Goal: Information Seeking & Learning: Check status

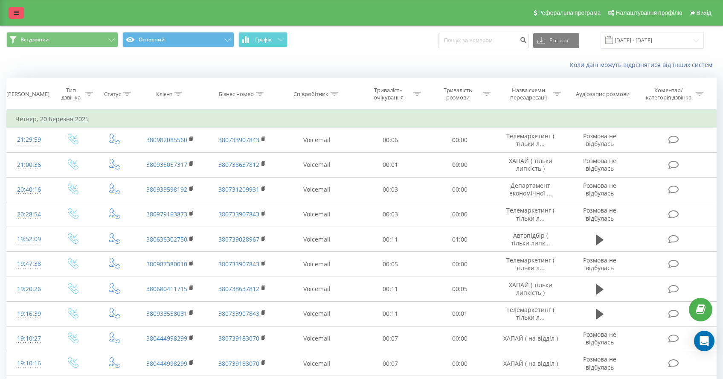
click at [13, 16] on link at bounding box center [16, 13] width 15 height 12
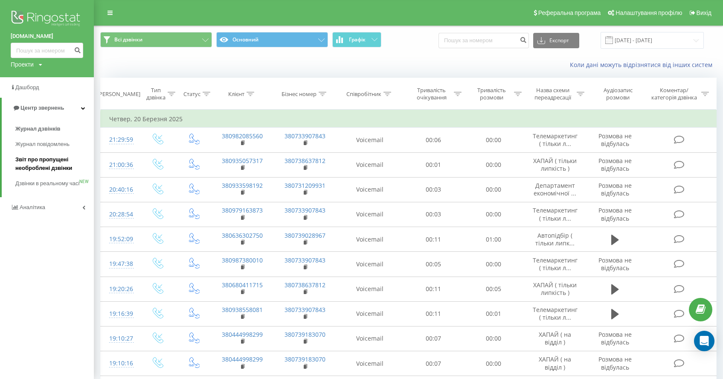
click at [26, 167] on span "Звіт про пропущені необроблені дзвінки" at bounding box center [52, 163] width 74 height 17
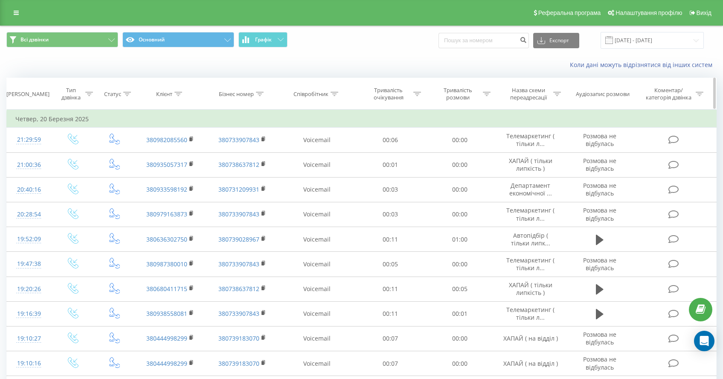
click at [312, 90] on th "Співробітник" at bounding box center [318, 94] width 78 height 32
click at [322, 93] on div "Співробітник" at bounding box center [310, 93] width 35 height 7
click at [320, 160] on input "text" at bounding box center [317, 155] width 75 height 15
type input "Ляшук"
click at [337, 175] on span "OK" at bounding box center [335, 171] width 24 height 13
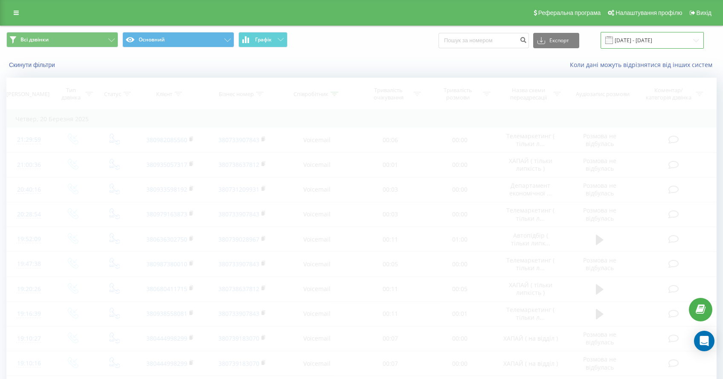
click at [658, 39] on input "20.02.2025 - 20.03.2025" at bounding box center [652, 40] width 103 height 17
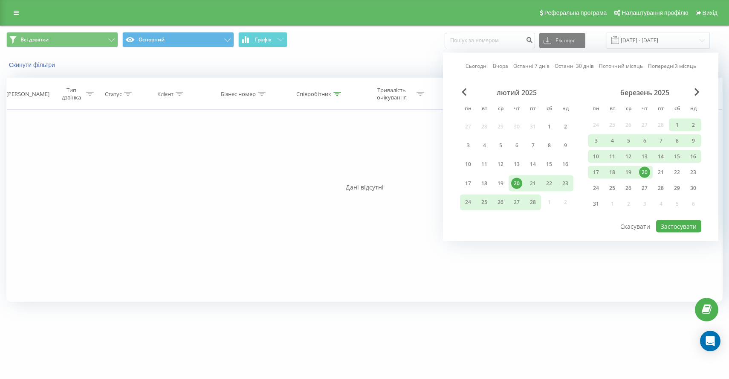
click at [467, 68] on link "Сьогодні" at bounding box center [477, 66] width 22 height 8
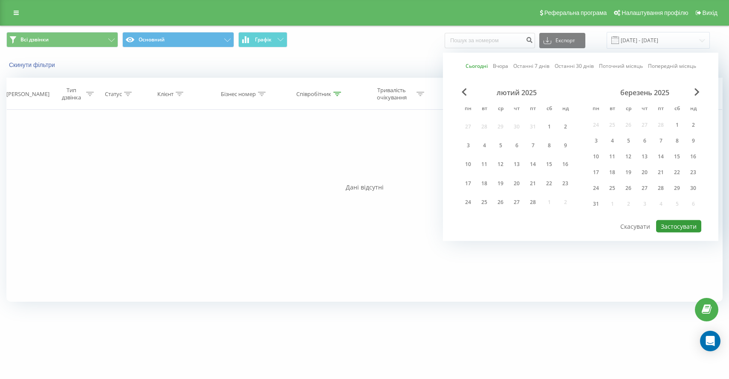
click at [680, 223] on button "Застосувати" at bounding box center [678, 226] width 45 height 12
type input "19.09.2025 - 19.09.2025"
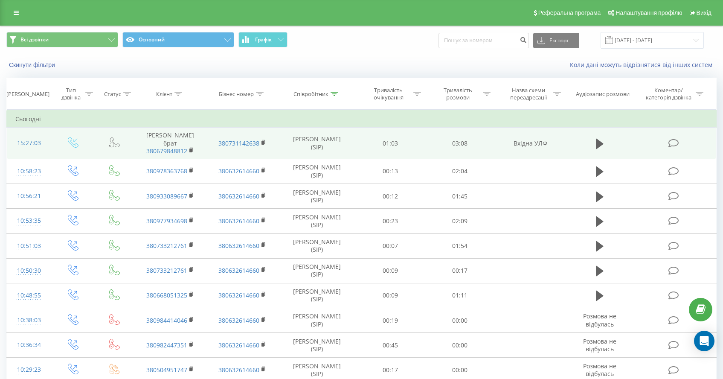
click at [670, 146] on icon at bounding box center [673, 143] width 11 height 9
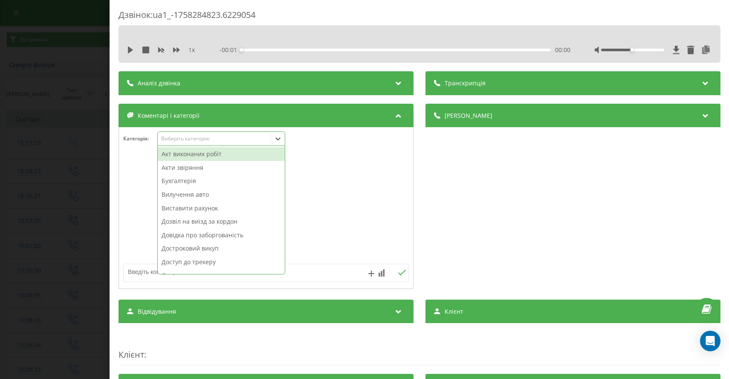
click at [193, 136] on div "Виберіть категорію" at bounding box center [214, 138] width 107 height 7
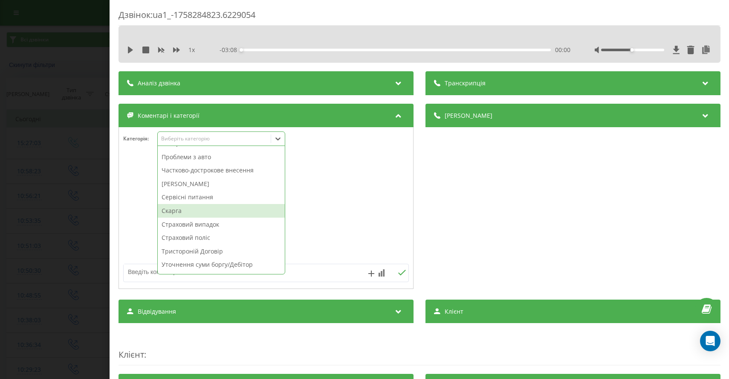
scroll to position [403, 0]
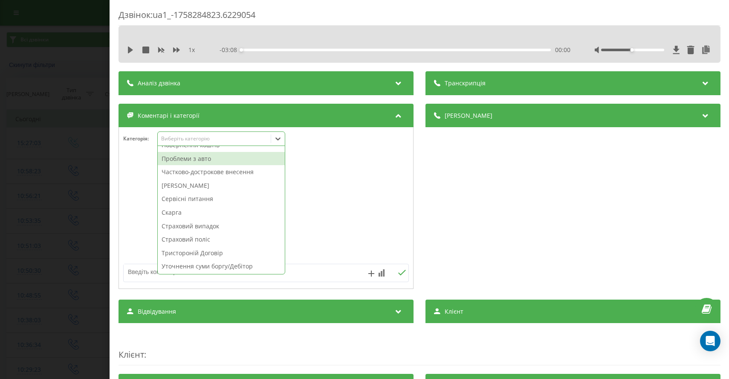
click at [189, 159] on div "Проблеми з авто" at bounding box center [221, 159] width 127 height 14
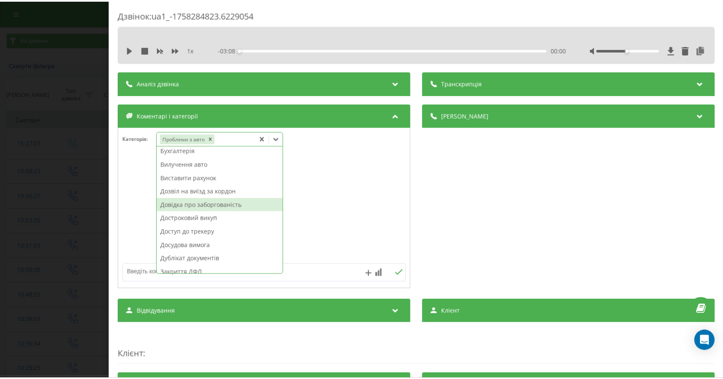
scroll to position [45, 0]
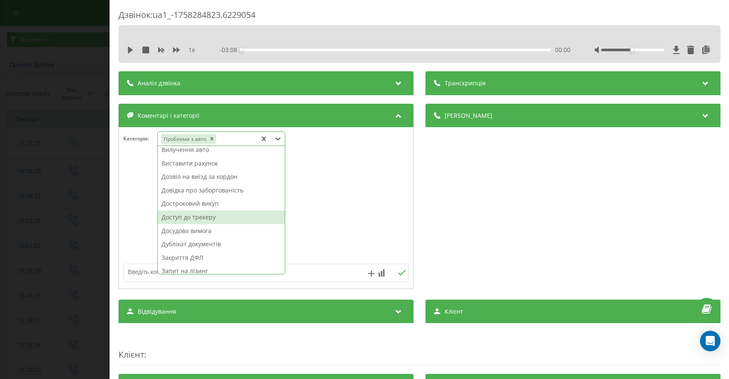
click at [6, 223] on div "Дзвінок : ua1_-1758284823.6229054 1 x - 03:08 00:00 00:00 Транскрипція Для AI-а…" at bounding box center [364, 189] width 729 height 379
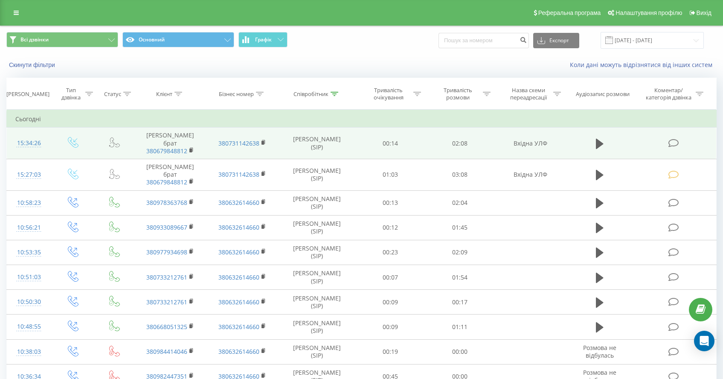
click at [673, 142] on icon at bounding box center [673, 143] width 11 height 9
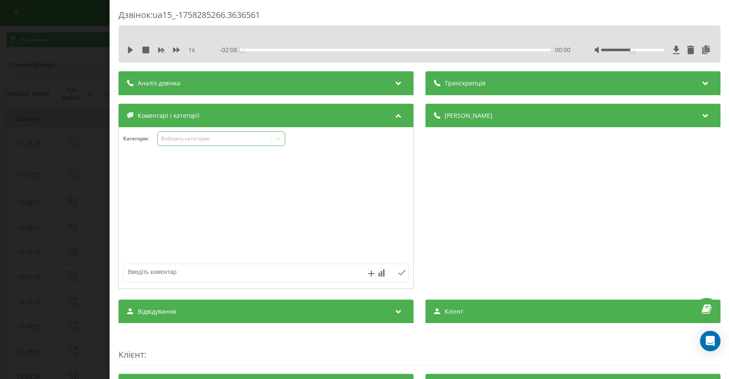
click at [235, 142] on div "Виберіть категорію" at bounding box center [214, 138] width 107 height 7
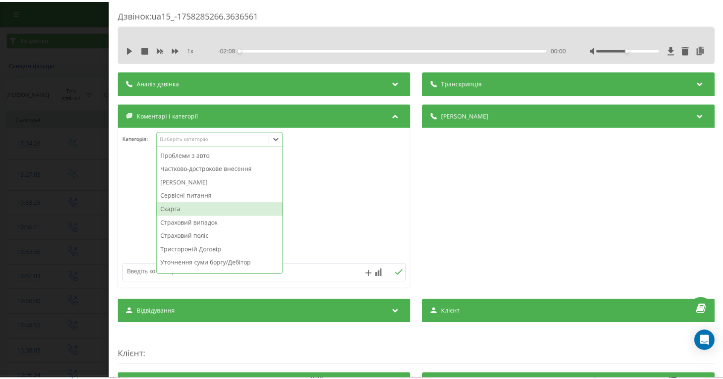
scroll to position [380, 0]
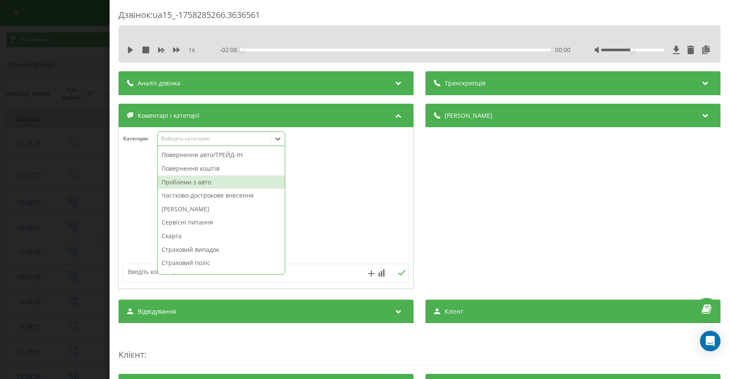
click at [206, 186] on div "Проблеми з авто" at bounding box center [221, 182] width 127 height 14
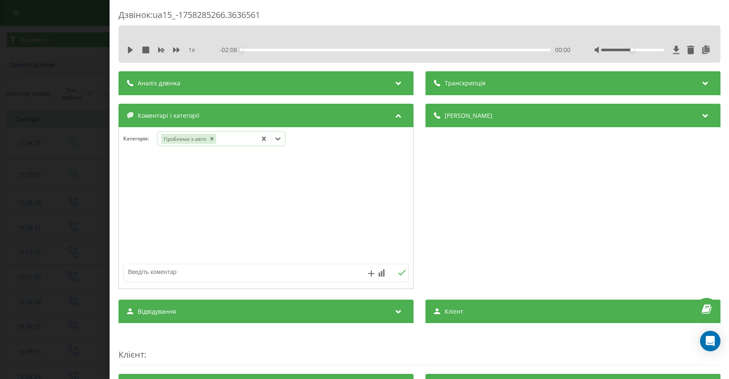
click at [15, 172] on div "Дзвінок : ua15_-1758285266.3636561 1 x - 02:08 00:00 00:00 Транскрипція Для AI-…" at bounding box center [364, 189] width 729 height 379
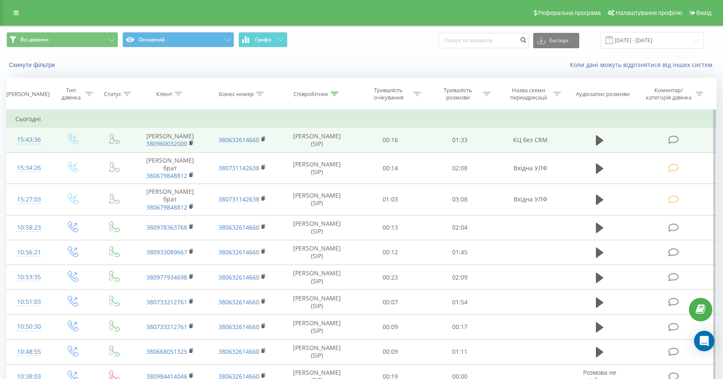
click at [665, 146] on td at bounding box center [674, 140] width 83 height 25
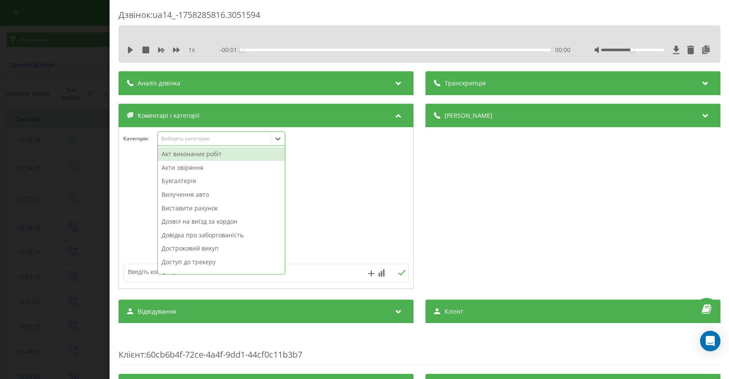
click at [212, 142] on div "Виберіть категорію" at bounding box center [214, 138] width 107 height 7
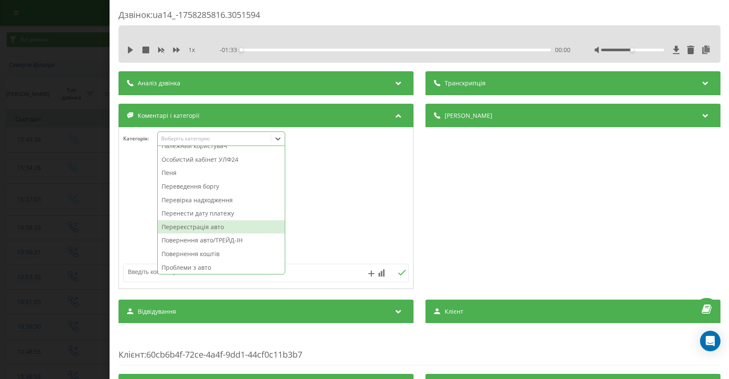
scroll to position [294, 0]
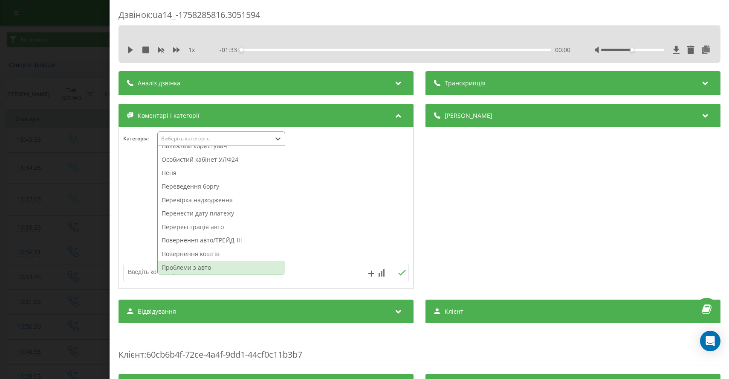
click at [189, 267] on div "Проблеми з авто" at bounding box center [221, 268] width 127 height 14
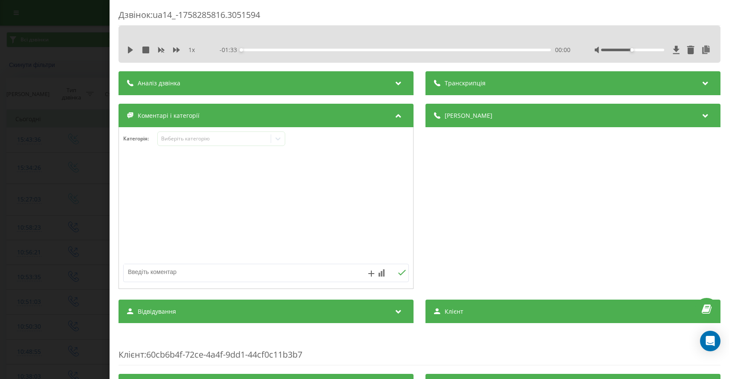
click at [58, 259] on div "Дзвінок : ua14_-1758285816.3051594 1 x - 01:33 00:00 00:00 Транскрипція Для AI-…" at bounding box center [364, 189] width 729 height 379
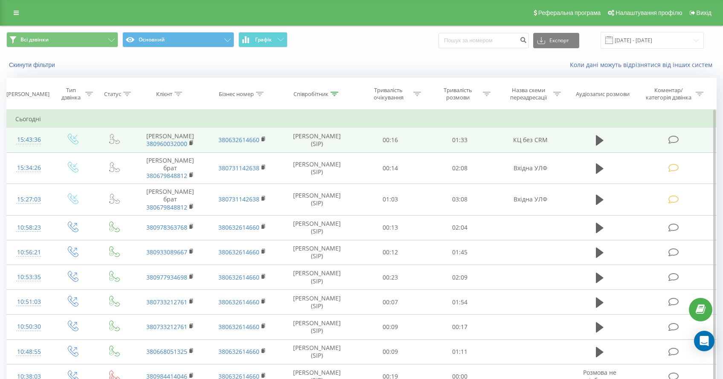
click at [669, 139] on icon at bounding box center [673, 139] width 11 height 9
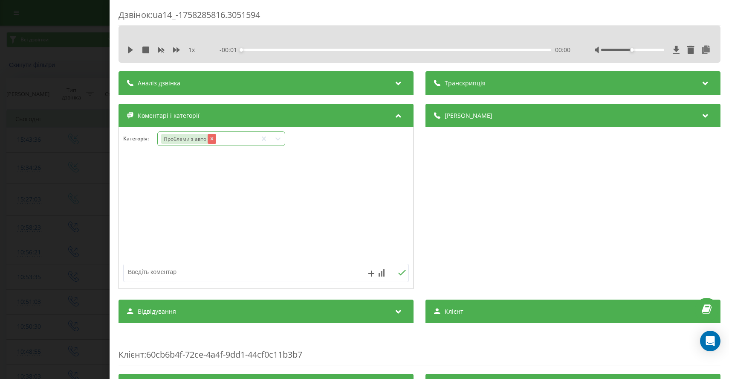
click at [210, 136] on icon "Remove Проблеми з авто" at bounding box center [212, 139] width 6 height 6
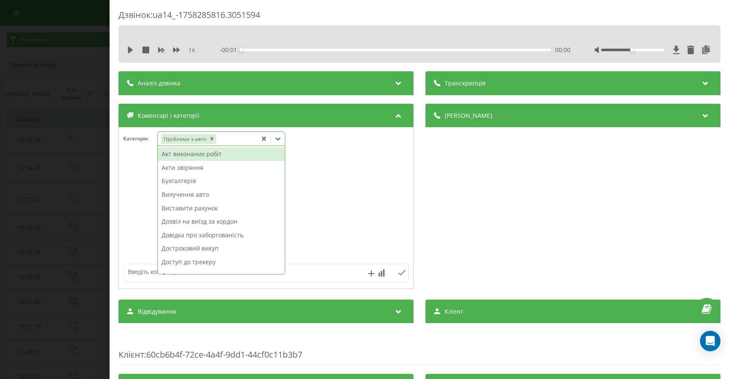
click at [279, 142] on icon at bounding box center [278, 138] width 9 height 9
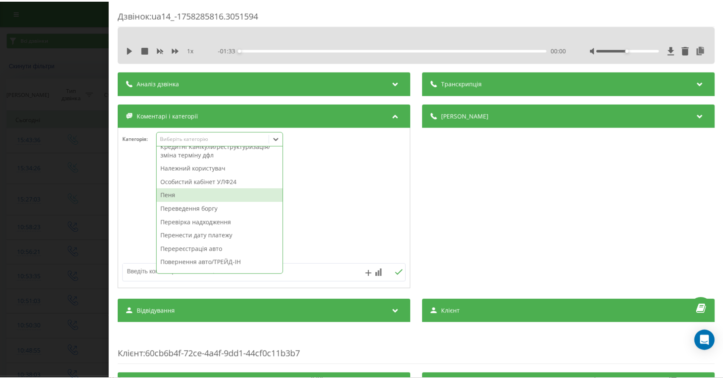
scroll to position [422, 0]
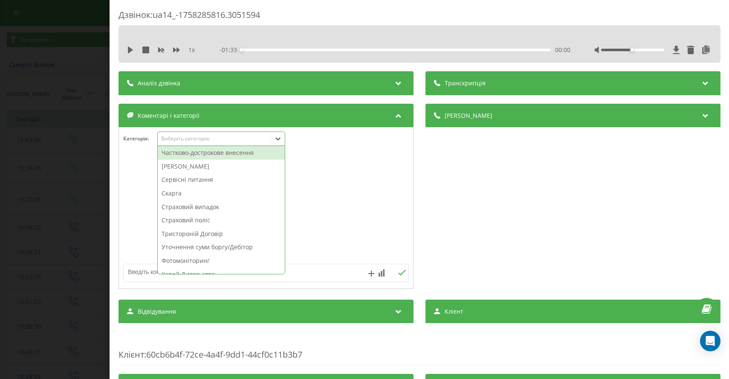
click at [233, 156] on div "Частково-дострокове внесення" at bounding box center [221, 153] width 127 height 14
click at [28, 146] on div "Дзвінок : ua14_-1758285816.3051594 1 x - 01:33 00:00 00:00 Транскрипція Для AI-…" at bounding box center [364, 189] width 729 height 379
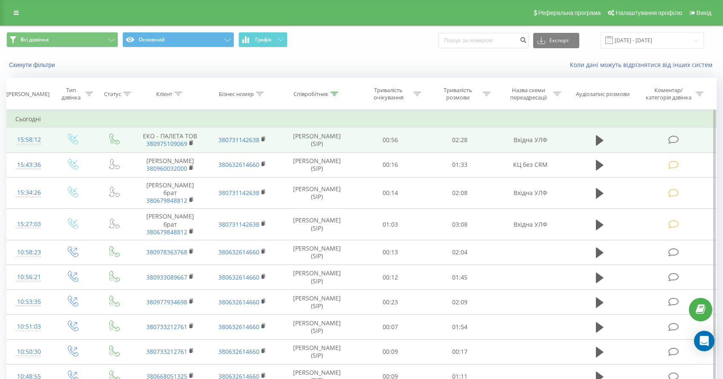
click at [670, 136] on icon at bounding box center [673, 139] width 11 height 9
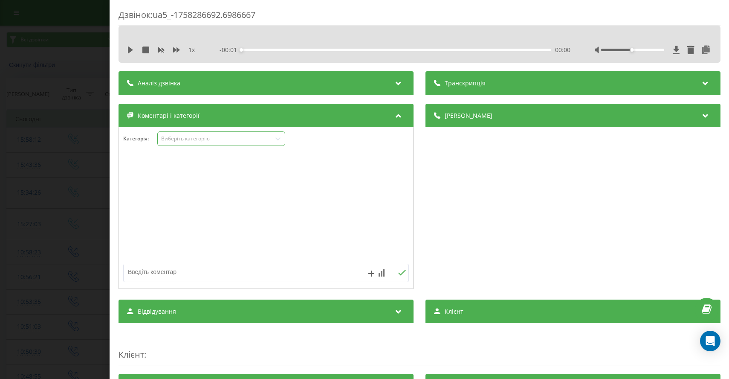
click at [200, 142] on div "Виберіть категорію" at bounding box center [214, 138] width 107 height 7
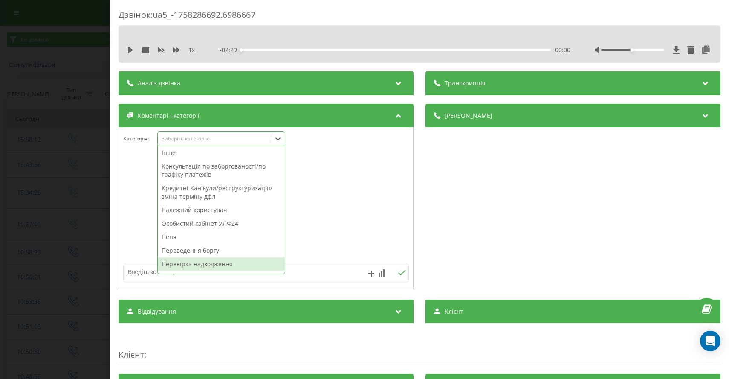
click at [206, 264] on div "Перевірка надходження" at bounding box center [221, 264] width 127 height 14
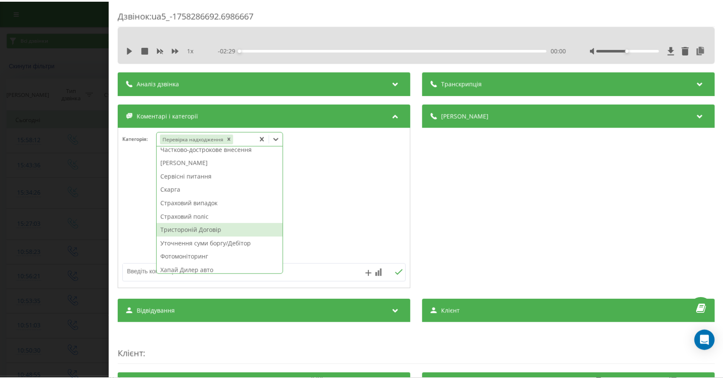
scroll to position [411, 0]
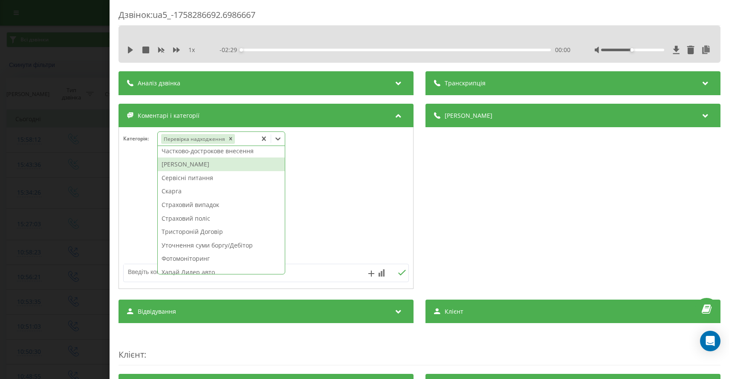
click at [196, 164] on div "Штрафи ПДР" at bounding box center [221, 164] width 127 height 14
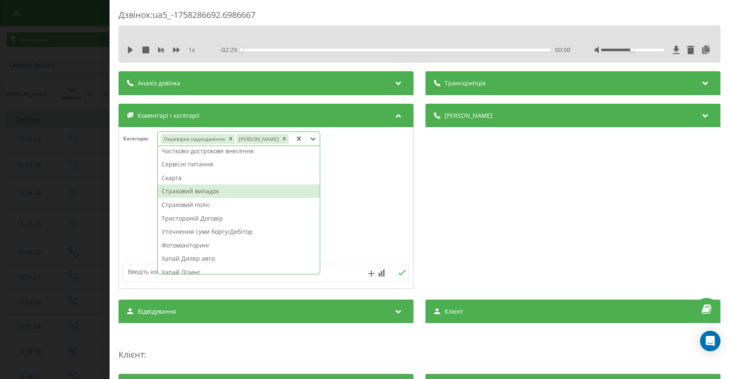
click at [129, 192] on div at bounding box center [266, 208] width 294 height 102
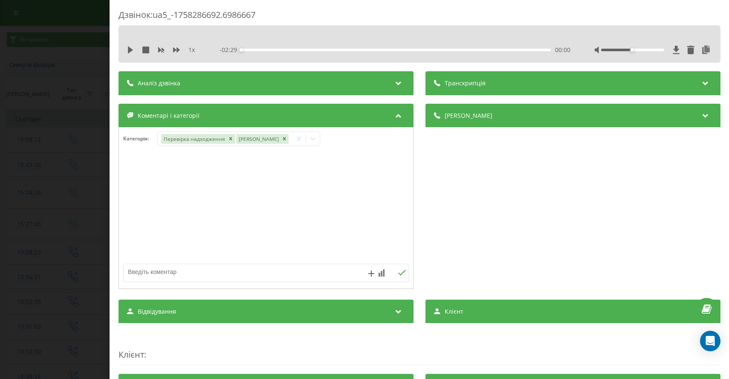
click at [100, 212] on div "Дзвінок : ua5_-1758286692.6986667 1 x - 02:29 00:00 00:00 Транскрипція Для AI-а…" at bounding box center [364, 189] width 729 height 379
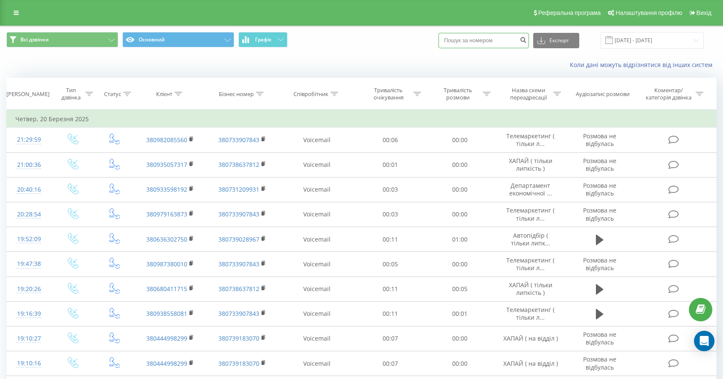
click at [501, 41] on input at bounding box center [483, 40] width 90 height 15
paste input "380673958187"
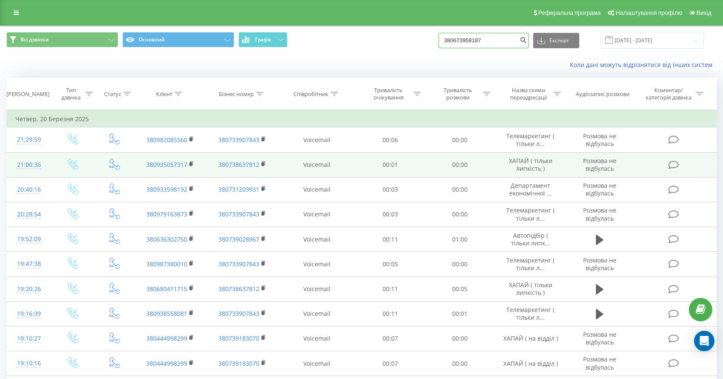
type input "380673958187"
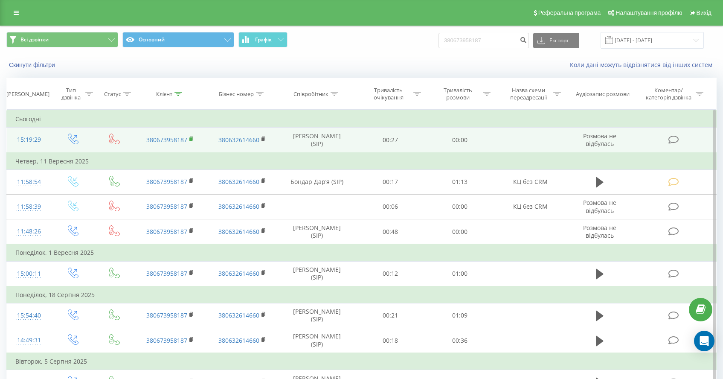
click at [190, 139] on rect at bounding box center [190, 139] width 3 height 4
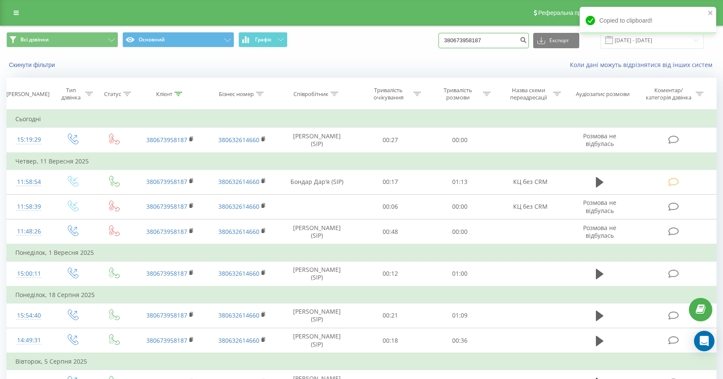
drag, startPoint x: 505, startPoint y: 46, endPoint x: 419, endPoint y: 38, distance: 85.6
click at [421, 45] on div "Всі дзвінки Основний Графік 380673958187 Експорт .csv .xls .xlsx 19.06.2025 - 1…" at bounding box center [361, 40] width 710 height 17
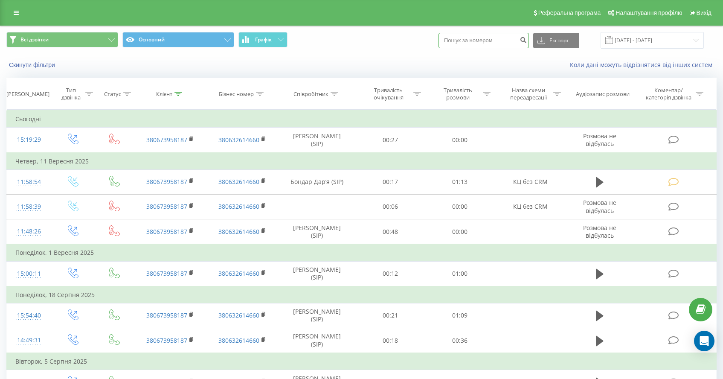
paste input "380677773040"
type input "380677773040"
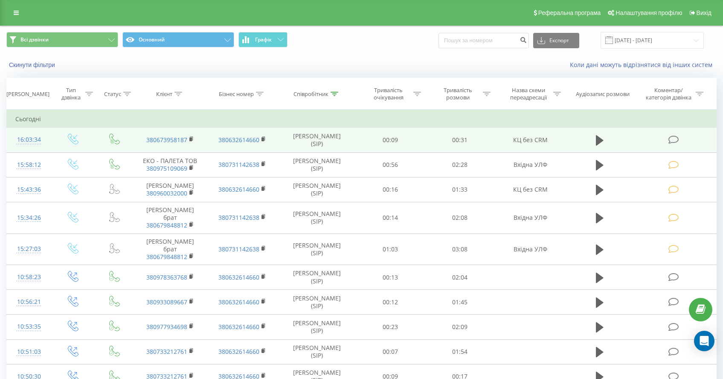
click at [671, 138] on icon at bounding box center [673, 139] width 11 height 9
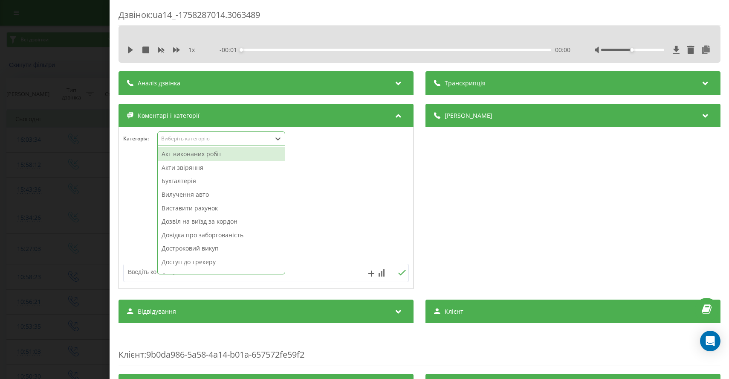
click at [206, 142] on div "Виберіть категорію" at bounding box center [214, 138] width 107 height 7
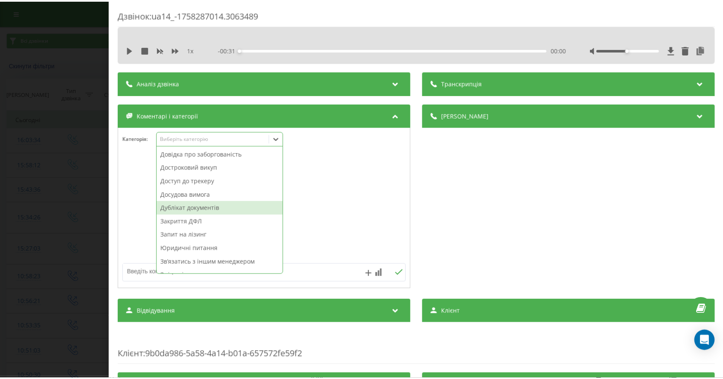
scroll to position [96, 0]
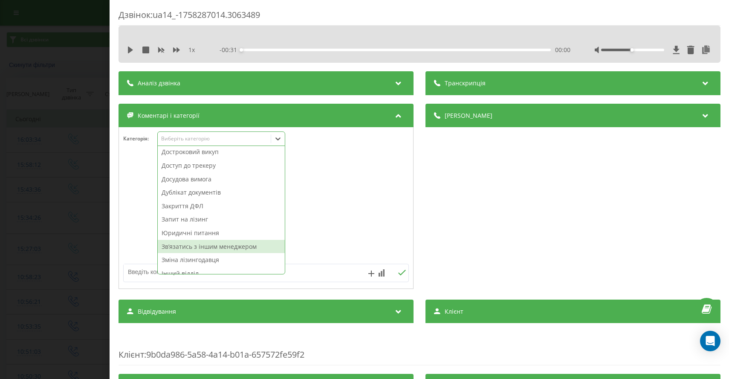
click at [236, 250] on div "Звʼязатись з іншим менеджером" at bounding box center [221, 247] width 127 height 14
click at [20, 214] on div "Дзвінок : ua14_-1758287014.3063489 1 x - 00:31 00:00 00:00 Транскрипція Для AI-…" at bounding box center [364, 189] width 729 height 379
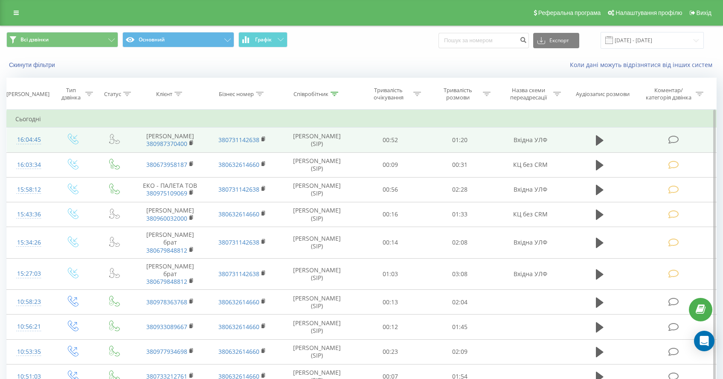
click at [670, 143] on icon at bounding box center [673, 139] width 11 height 9
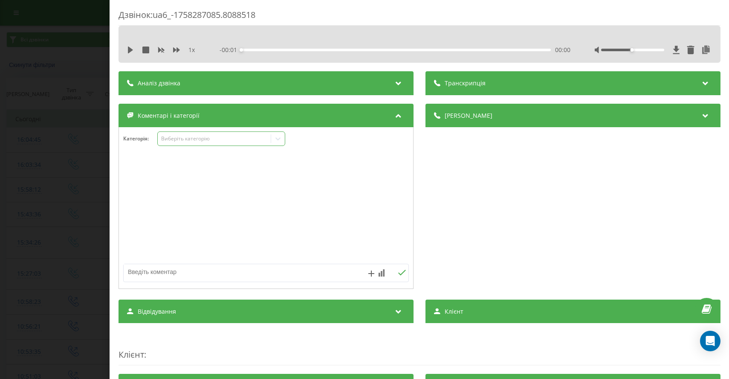
click at [213, 139] on div "Виберіть категорію" at bounding box center [214, 138] width 107 height 7
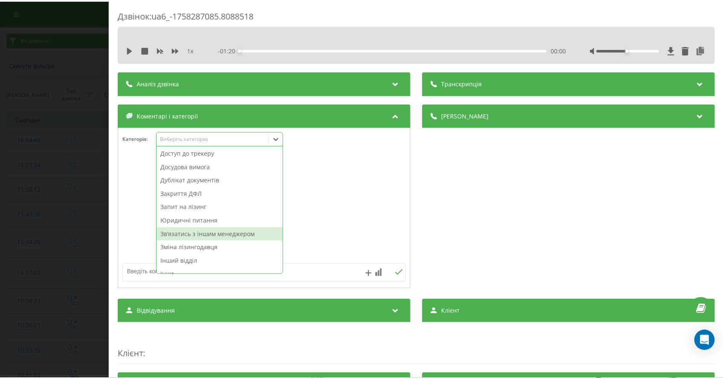
scroll to position [120, 0]
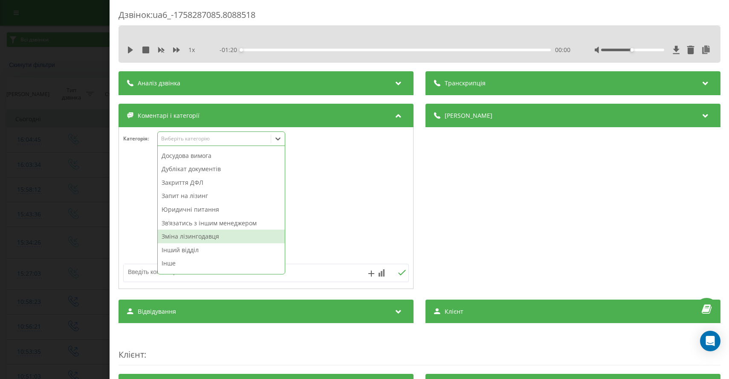
click at [201, 238] on div "Зміна лізингодавця" at bounding box center [221, 236] width 127 height 14
click at [54, 237] on div "Дзвінок : ua6_-1758287085.8088518 1 x - 01:20 00:00 00:00 Транскрипція Для AI-а…" at bounding box center [364, 189] width 729 height 379
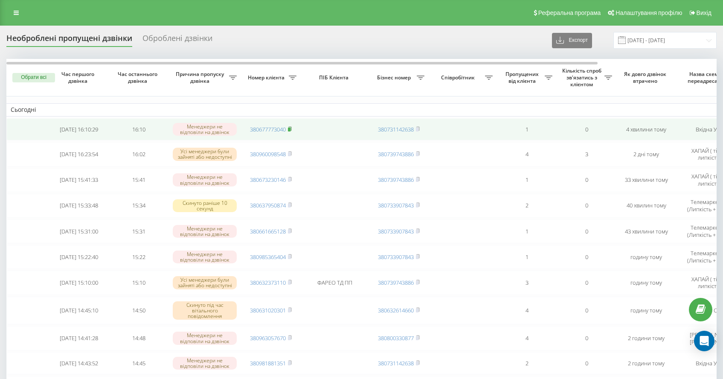
click at [290, 131] on rect at bounding box center [289, 130] width 3 height 4
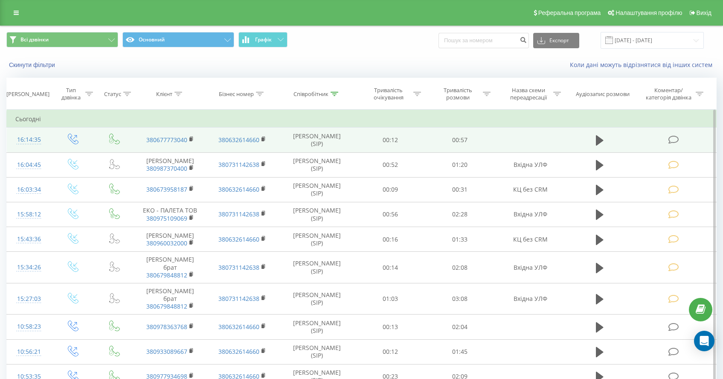
click at [681, 140] on td at bounding box center [674, 140] width 83 height 25
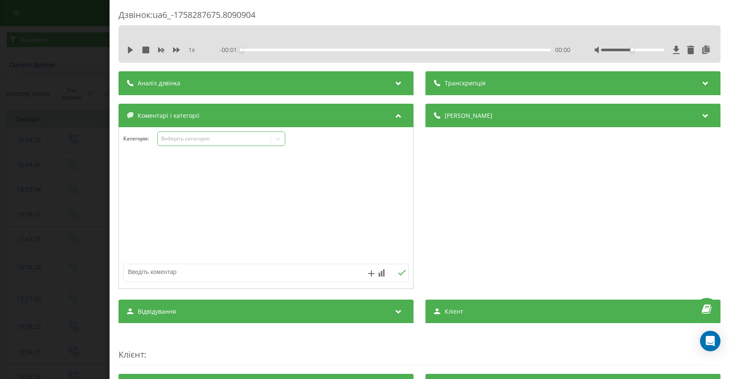
click at [214, 140] on div "Виберіть категорію" at bounding box center [214, 138] width 107 height 7
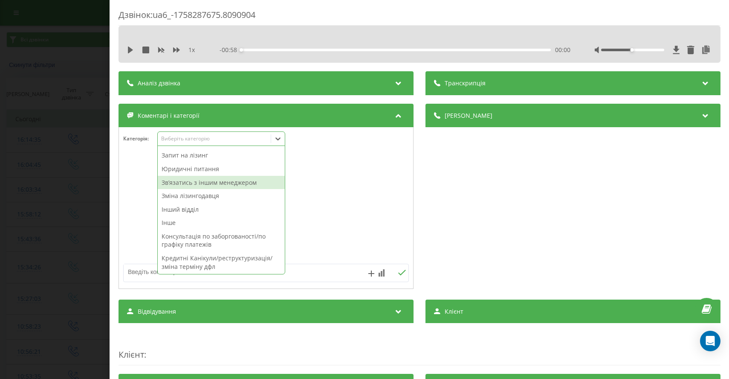
click at [228, 188] on div "Звʼязатись з іншим менеджером" at bounding box center [221, 183] width 127 height 14
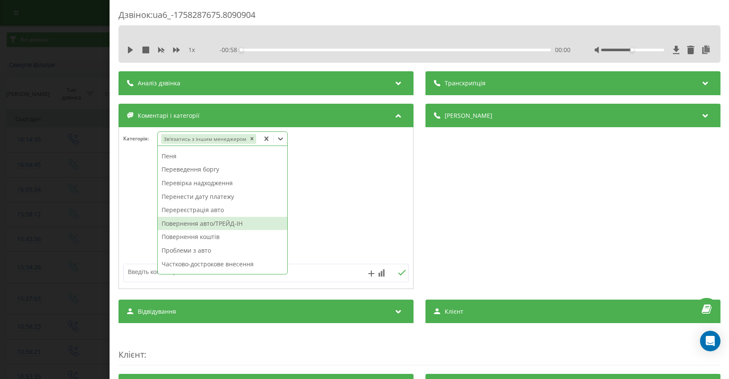
scroll to position [299, 0]
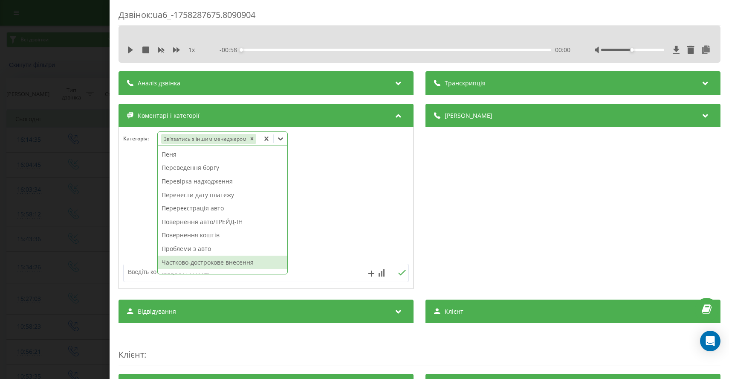
click at [210, 262] on div "Частково-дострокове внесення" at bounding box center [223, 262] width 130 height 14
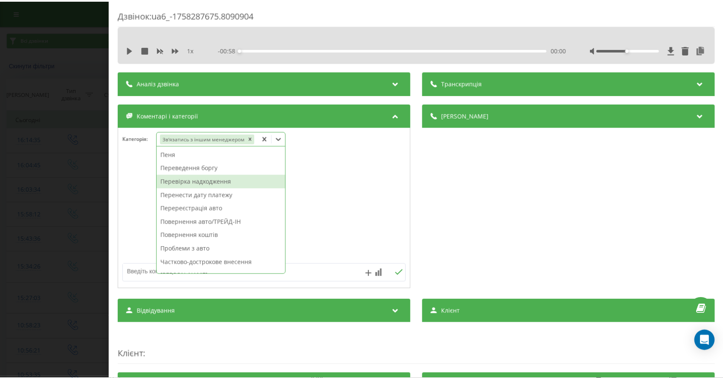
scroll to position [283, 0]
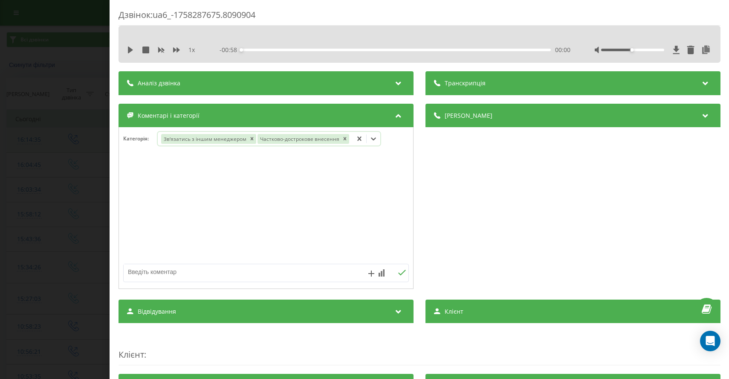
click at [38, 158] on div "Дзвінок : ua6_-1758287675.8090904 1 x - 00:58 00:00 00:00 Транскрипція Для AI-а…" at bounding box center [364, 189] width 729 height 379
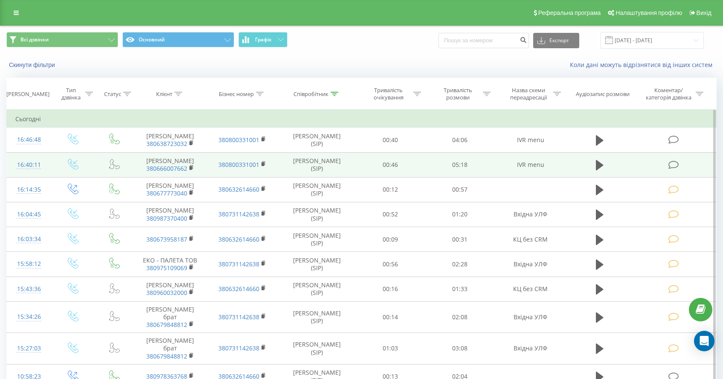
click at [677, 169] on icon at bounding box center [673, 164] width 11 height 9
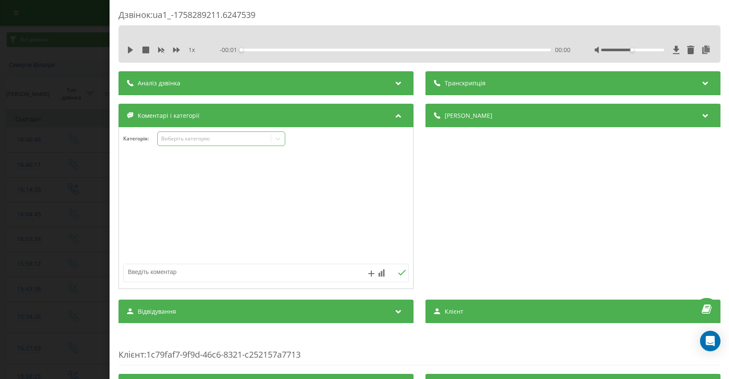
click at [215, 142] on div "Виберіть категорію" at bounding box center [214, 139] width 113 height 8
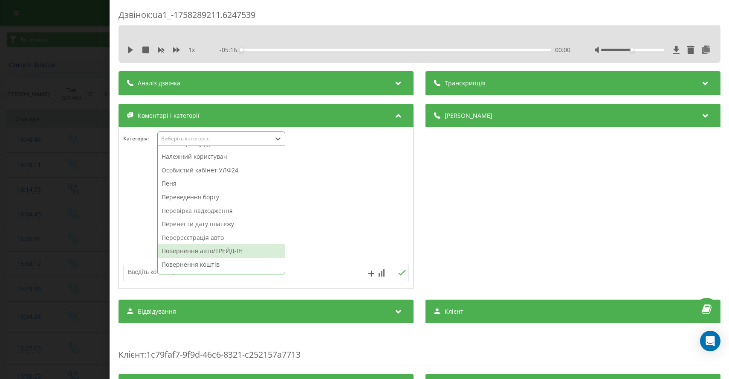
scroll to position [284, 0]
click at [209, 264] on div "Повернення коштів" at bounding box center [221, 264] width 127 height 14
click at [51, 251] on div "Дзвінок : ua1_-1758289211.6247539 1 x - 05:16 00:00 00:00 Транскрипція Для AI-а…" at bounding box center [364, 189] width 729 height 379
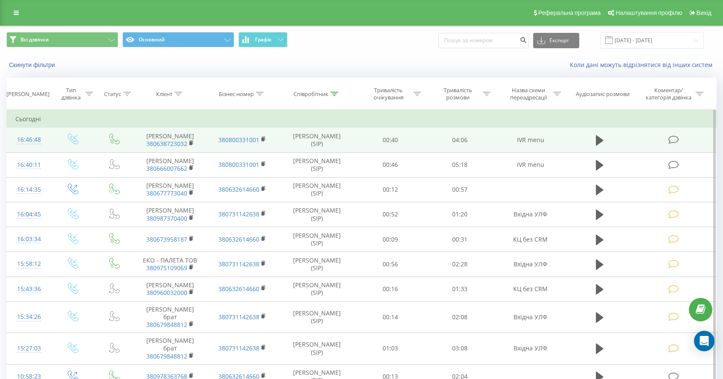
click at [676, 139] on icon at bounding box center [673, 139] width 11 height 9
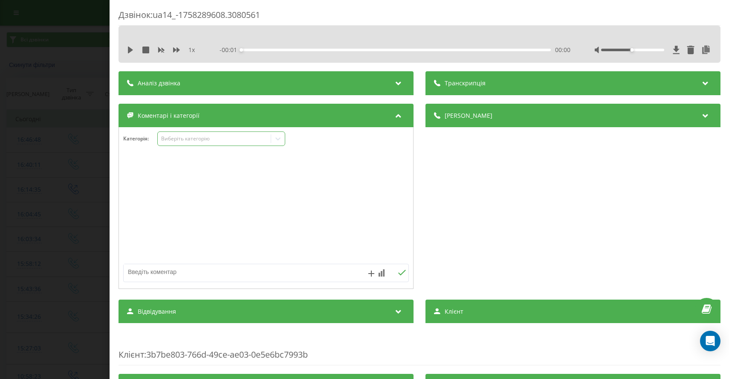
click at [219, 144] on div "Виберіть категорію" at bounding box center [221, 138] width 128 height 15
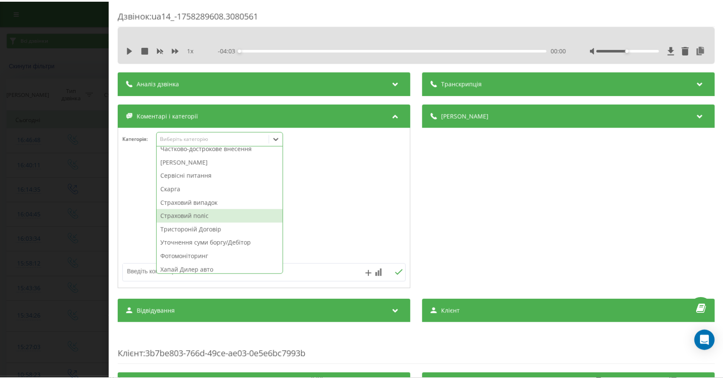
scroll to position [426, 0]
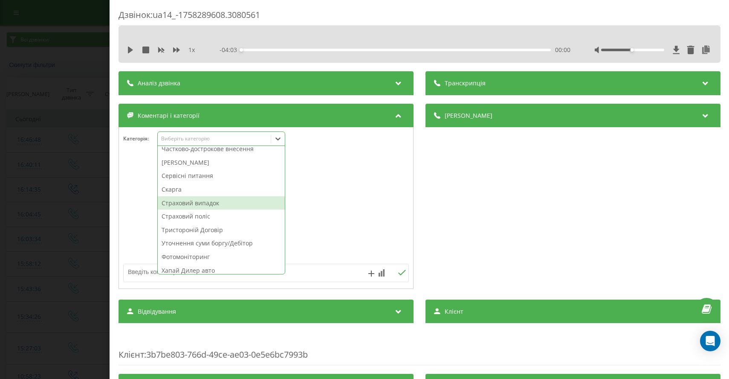
click at [215, 206] on div "Страховий випадок" at bounding box center [221, 203] width 127 height 14
click at [70, 182] on div "Дзвінок : ua14_-1758289608.3080561 1 x - 04:03 00:00 00:00 Транскрипція Для AI-…" at bounding box center [364, 189] width 729 height 379
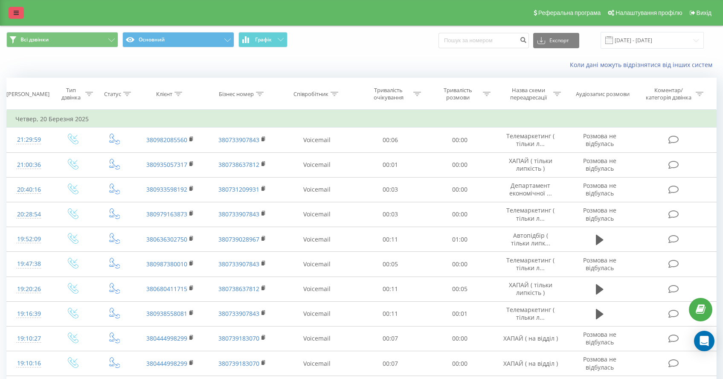
click at [14, 18] on link at bounding box center [16, 13] width 15 height 12
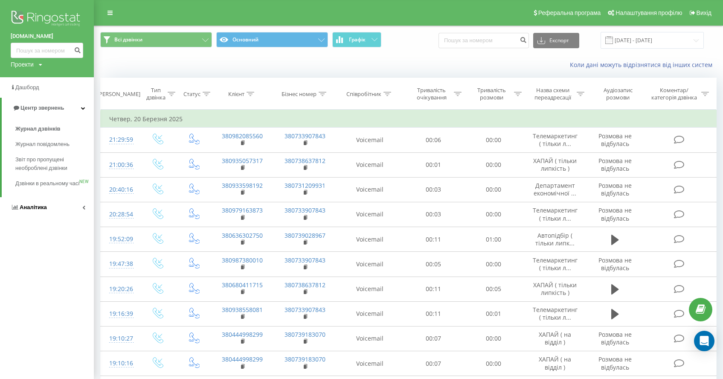
click at [41, 210] on span "Аналiтика" at bounding box center [33, 207] width 27 height 6
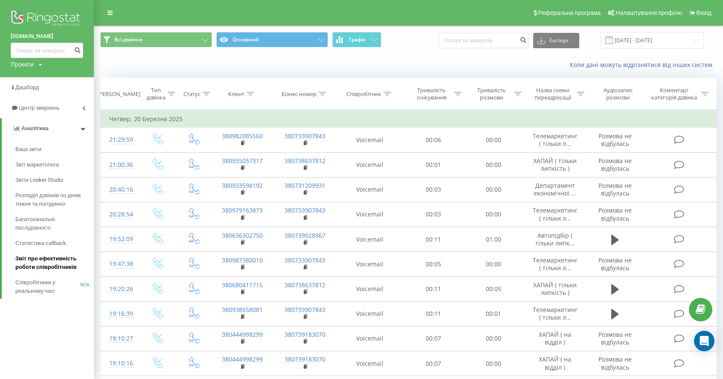
click at [50, 265] on span "Звіт про ефективність роботи співробітників" at bounding box center [52, 262] width 74 height 17
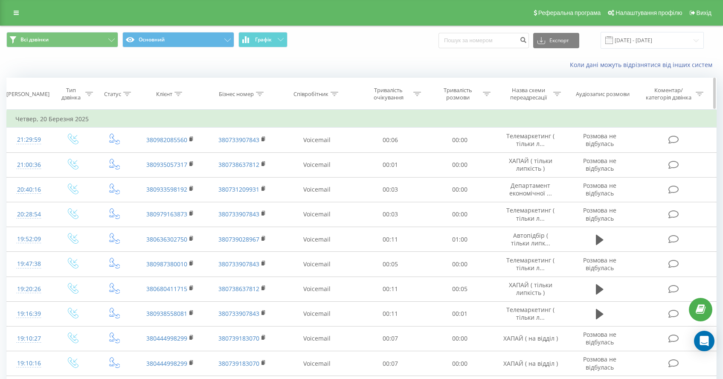
click at [334, 94] on icon at bounding box center [335, 94] width 8 height 4
click at [313, 154] on input "text" at bounding box center [317, 155] width 75 height 15
type input "Ляшук"
click at [334, 173] on span "OK" at bounding box center [335, 171] width 24 height 13
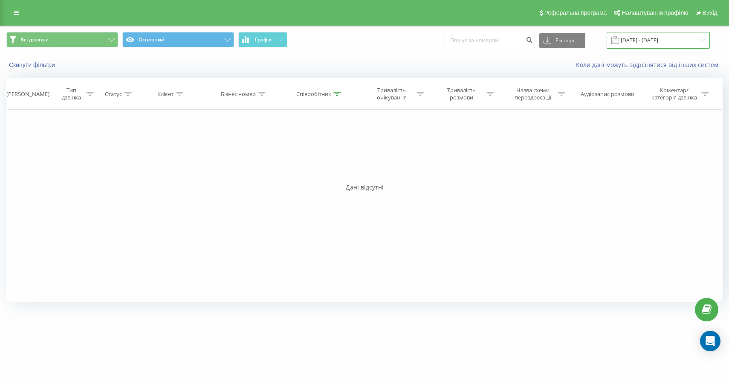
click at [654, 40] on input "20.02.2025 - 20.03.2025" at bounding box center [658, 40] width 103 height 17
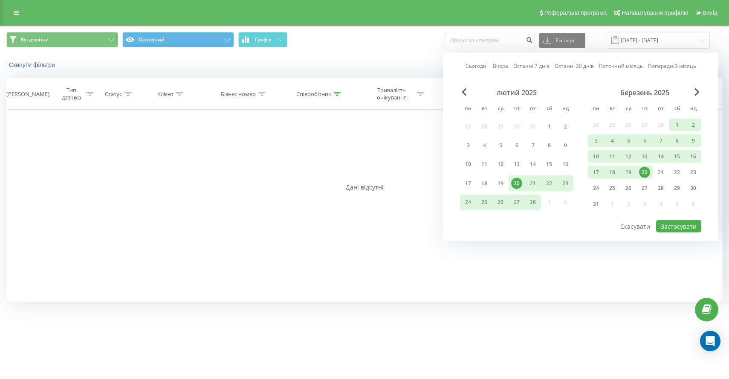
click at [479, 63] on link "Сьогодні" at bounding box center [477, 66] width 22 height 8
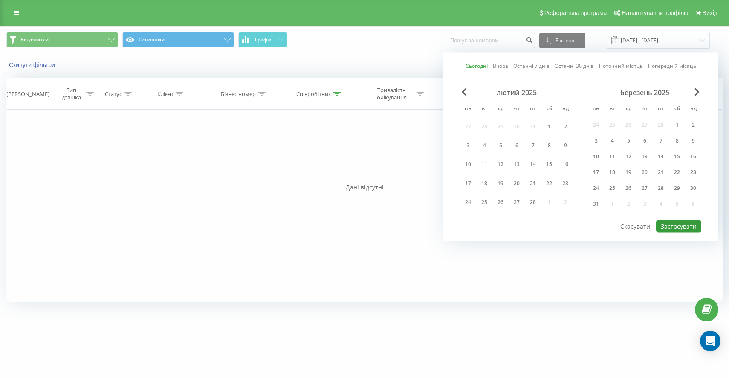
click at [678, 231] on button "Застосувати" at bounding box center [678, 226] width 45 height 12
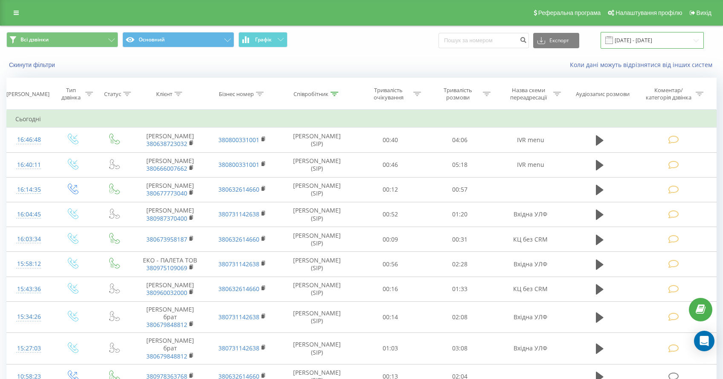
click at [643, 43] on input "[DATE] - [DATE]" at bounding box center [652, 40] width 103 height 17
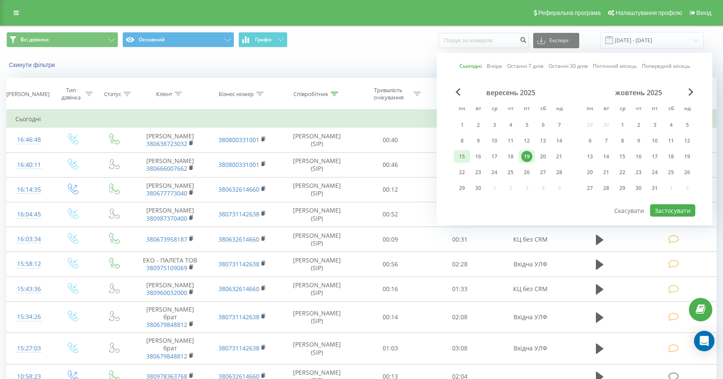
click at [461, 157] on div "15" at bounding box center [461, 156] width 11 height 11
click at [678, 216] on button "Застосувати" at bounding box center [672, 210] width 45 height 12
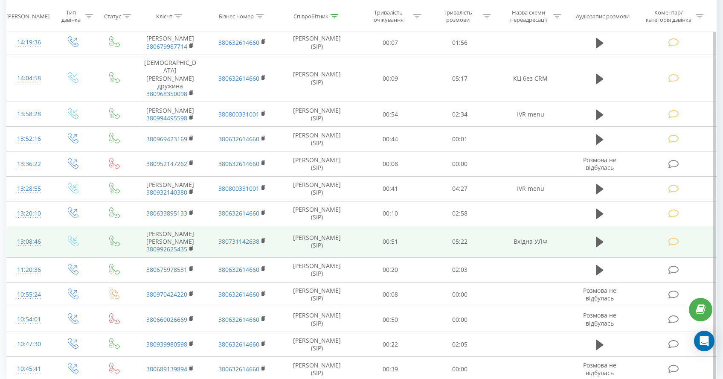
scroll to position [499, 0]
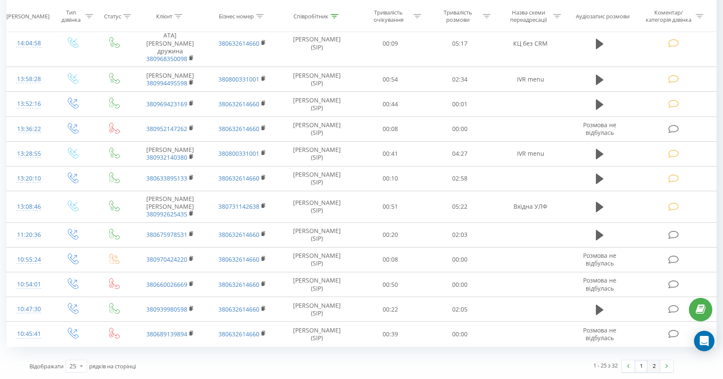
click at [651, 368] on link "2" at bounding box center [653, 366] width 13 height 12
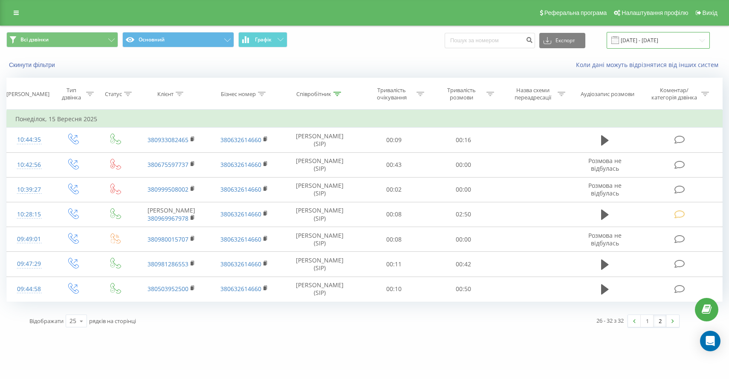
click at [643, 43] on input "[DATE] - [DATE]" at bounding box center [658, 40] width 103 height 17
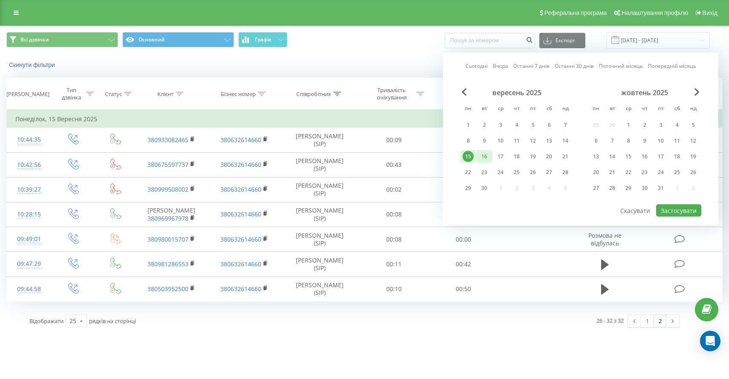
click at [487, 154] on div "16" at bounding box center [484, 156] width 11 height 11
click at [691, 209] on button "Застосувати" at bounding box center [678, 210] width 45 height 12
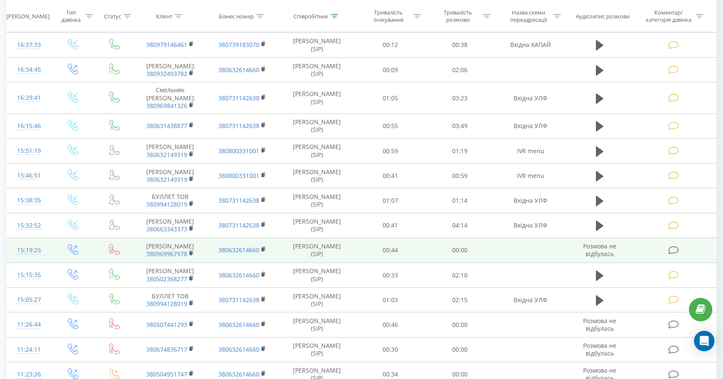
scroll to position [172, 0]
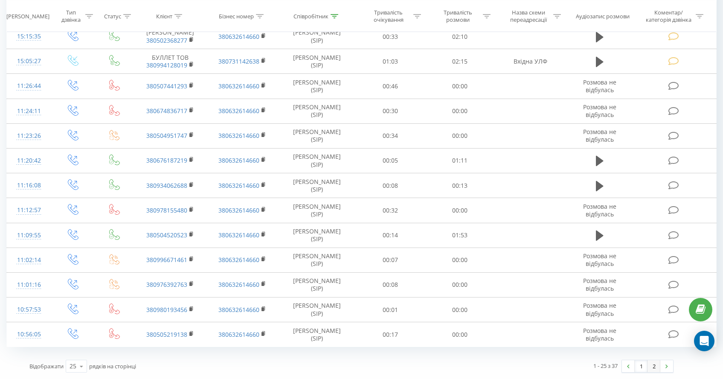
click at [655, 365] on link "2" at bounding box center [653, 366] width 13 height 12
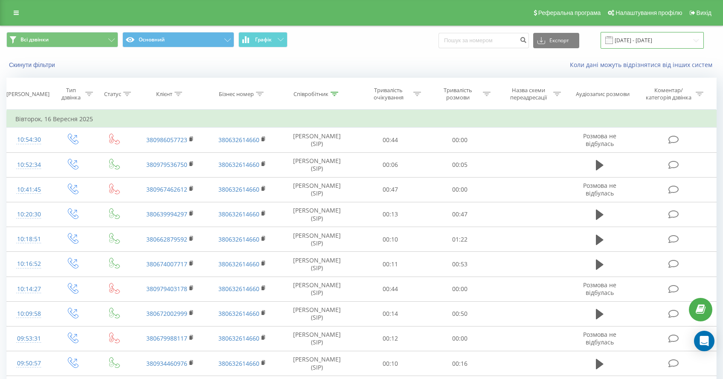
click at [644, 44] on input "[DATE] - [DATE]" at bounding box center [652, 40] width 103 height 17
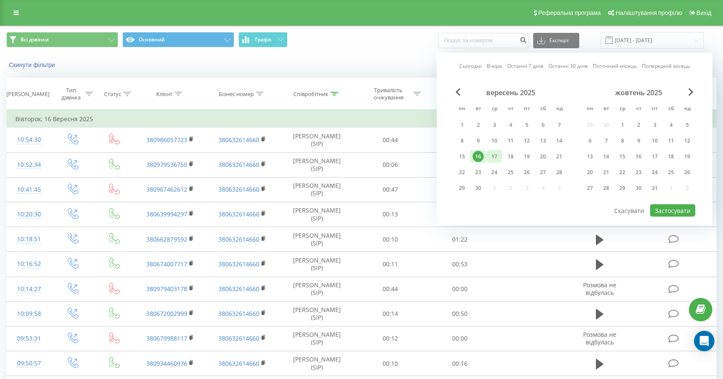
click at [498, 157] on div "17" at bounding box center [494, 156] width 11 height 11
click at [674, 209] on button "Застосувати" at bounding box center [672, 210] width 45 height 12
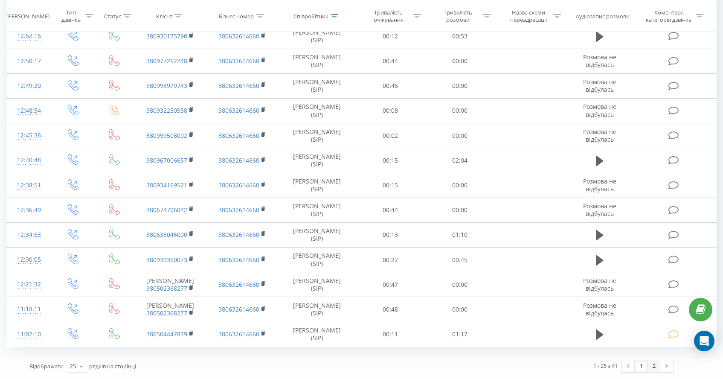
click at [652, 369] on link "2" at bounding box center [653, 366] width 13 height 12
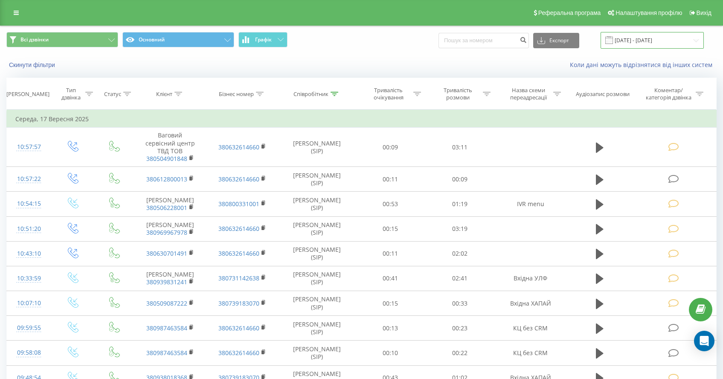
click at [633, 44] on input "[DATE] - [DATE]" at bounding box center [652, 40] width 103 height 17
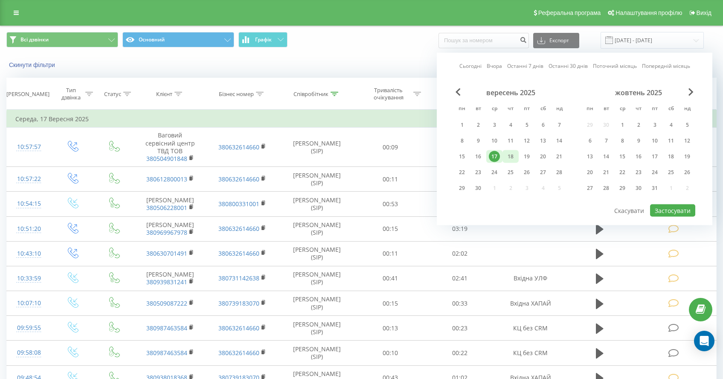
click at [512, 160] on div "18" at bounding box center [510, 156] width 11 height 11
click at [674, 210] on button "Застосувати" at bounding box center [672, 210] width 45 height 12
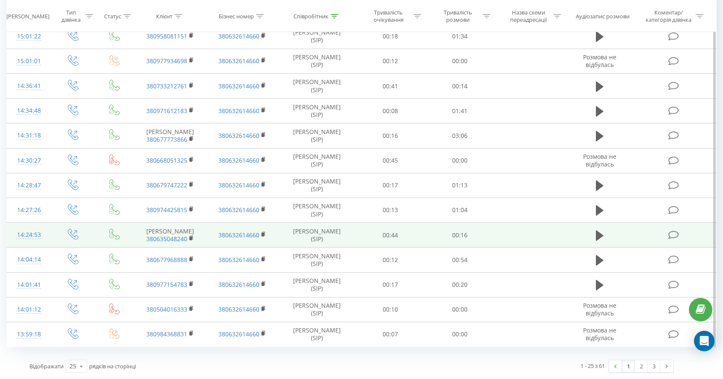
scroll to position [428, 0]
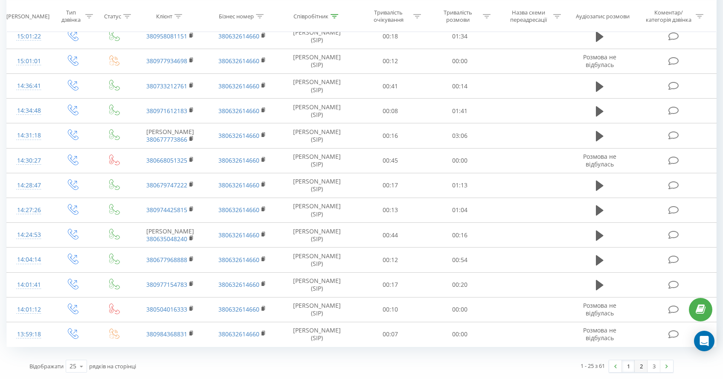
click at [643, 365] on link "2" at bounding box center [641, 366] width 13 height 12
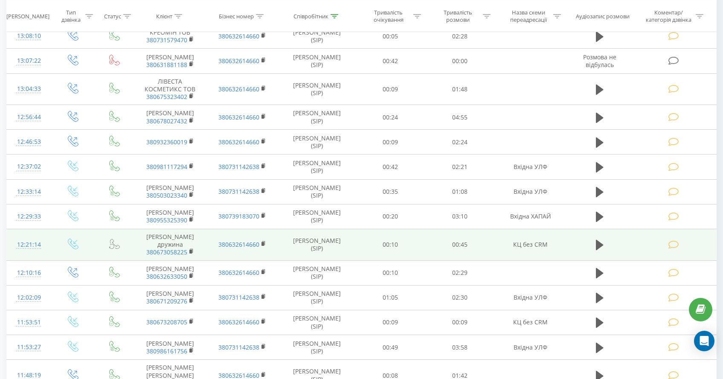
scroll to position [168, 0]
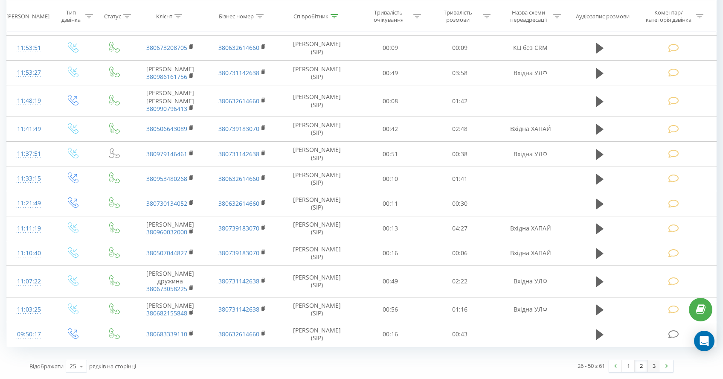
click at [654, 368] on link "3" at bounding box center [653, 366] width 13 height 12
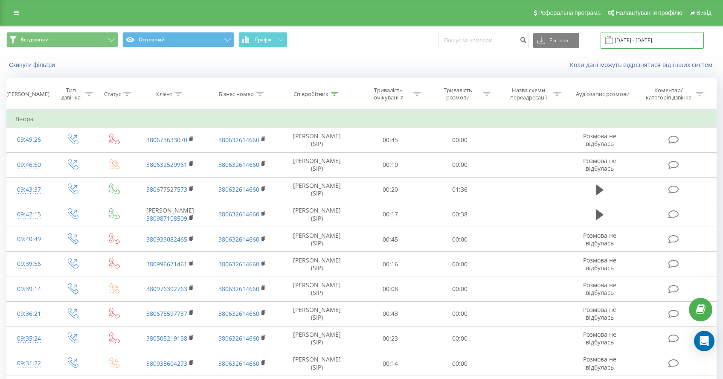
click at [645, 37] on input "[DATE] - [DATE]" at bounding box center [652, 40] width 103 height 17
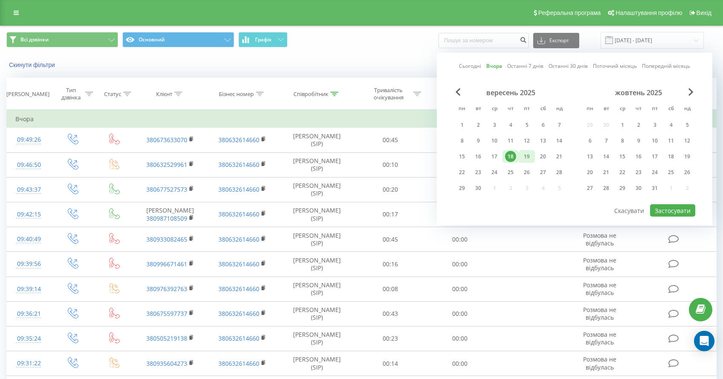
click at [530, 160] on div "19" at bounding box center [526, 156] width 11 height 11
click at [665, 213] on button "Застосувати" at bounding box center [672, 210] width 45 height 12
type input "[DATE] - [DATE]"
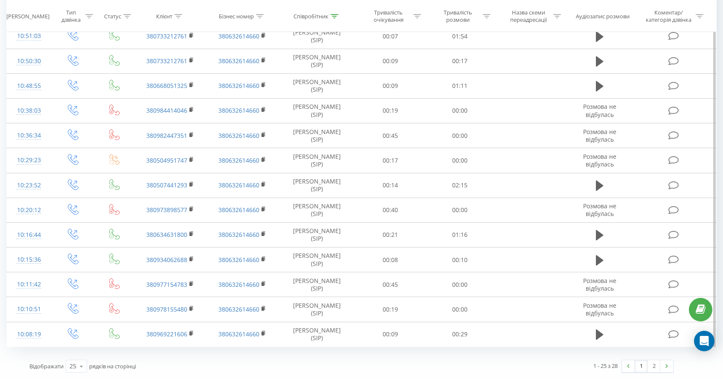
scroll to position [447, 0]
click at [656, 363] on link "2" at bounding box center [653, 366] width 13 height 12
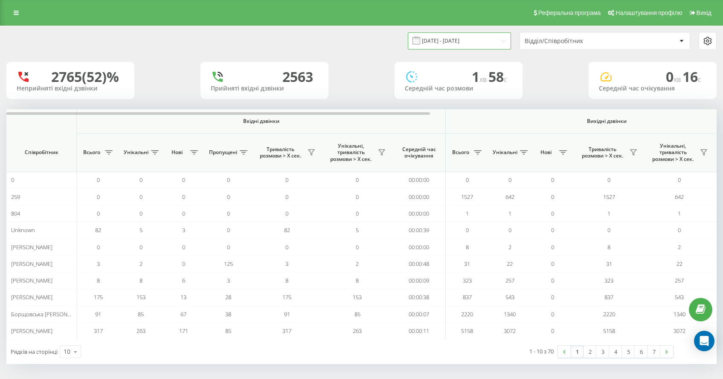
click at [449, 43] on input "[DATE] - [DATE]" at bounding box center [459, 40] width 103 height 17
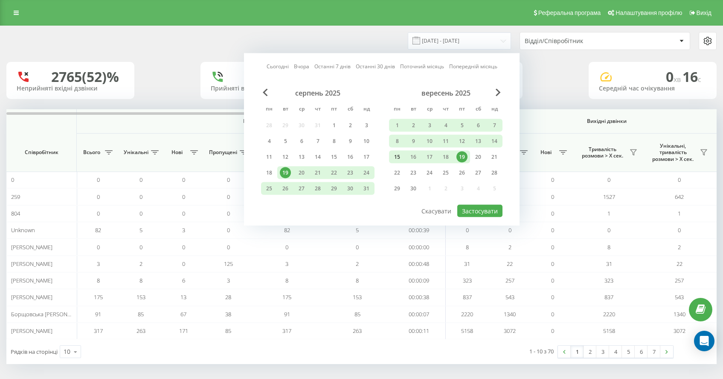
click at [396, 155] on div "15" at bounding box center [397, 156] width 11 height 11
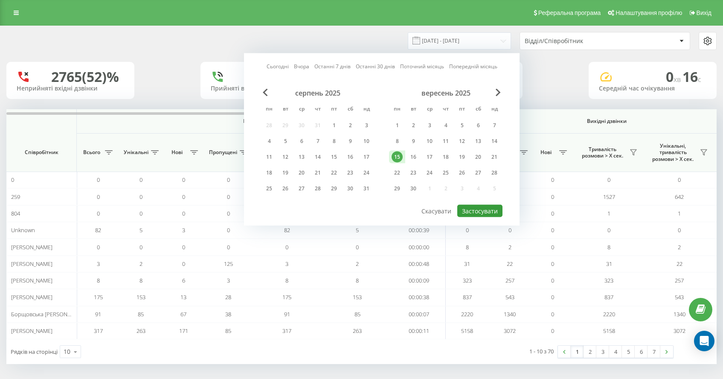
click at [476, 212] on button "Застосувати" at bounding box center [479, 211] width 45 height 12
type input "[DATE] - [DATE]"
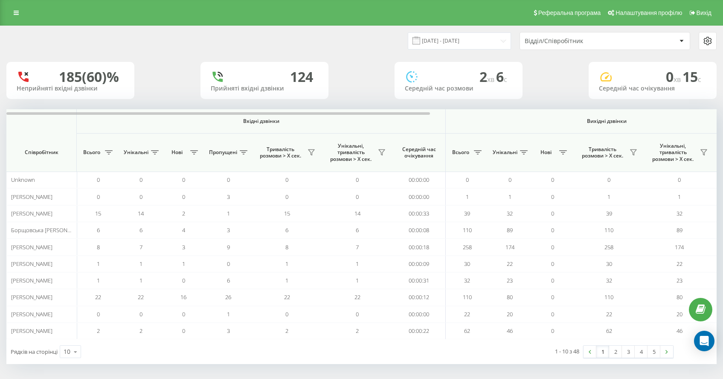
click at [572, 44] on div "Відділ/Співробітник" at bounding box center [576, 41] width 102 height 7
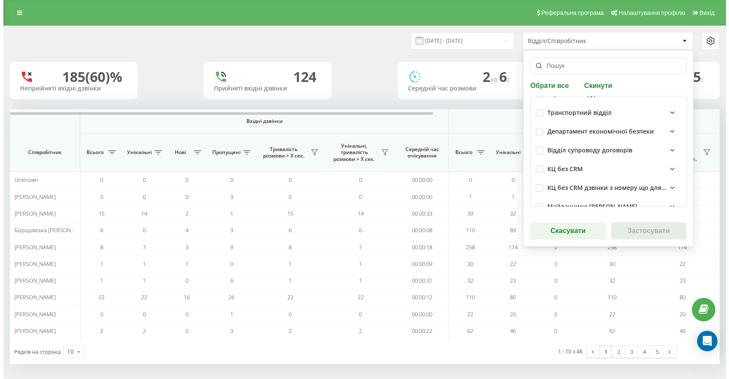
scroll to position [101, 0]
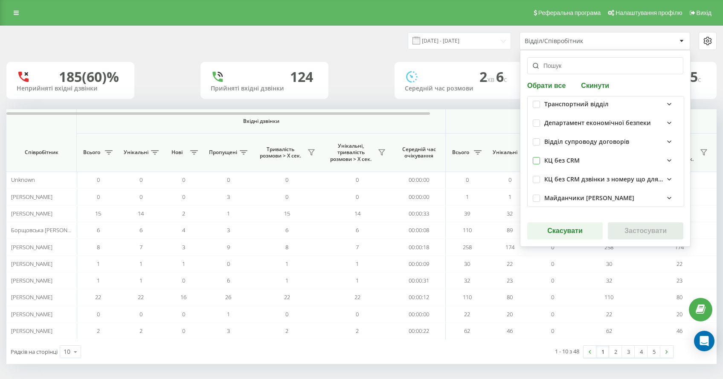
click at [536, 157] on label at bounding box center [536, 157] width 7 height 0
checkbox input "true"
click at [645, 230] on button "Застосувати" at bounding box center [645, 230] width 75 height 17
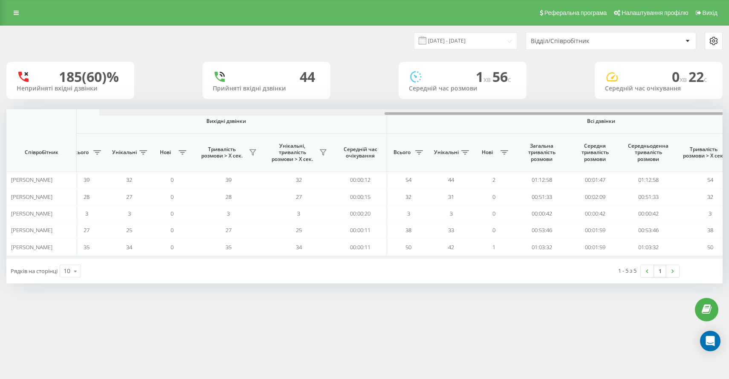
scroll to position [0, 473]
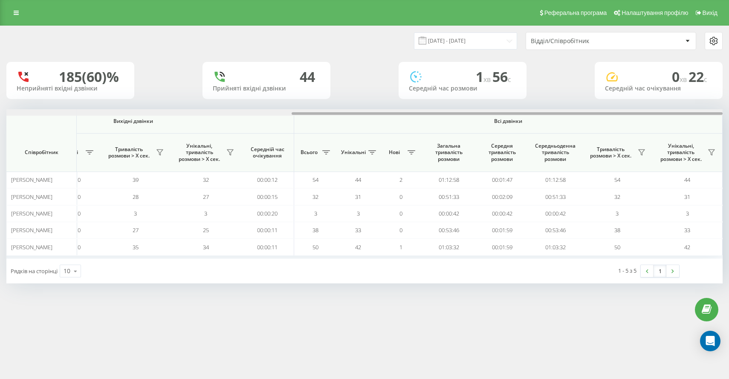
drag, startPoint x: 305, startPoint y: 113, endPoint x: 670, endPoint y: 119, distance: 365.2
click at [670, 119] on div "Вхідні дзвінки Вихідні дзвінки Всі дзвінки Співробітник Всього Унікальні Нові П…" at bounding box center [364, 183] width 717 height 149
click at [471, 42] on input "[DATE] - [DATE]" at bounding box center [465, 40] width 103 height 17
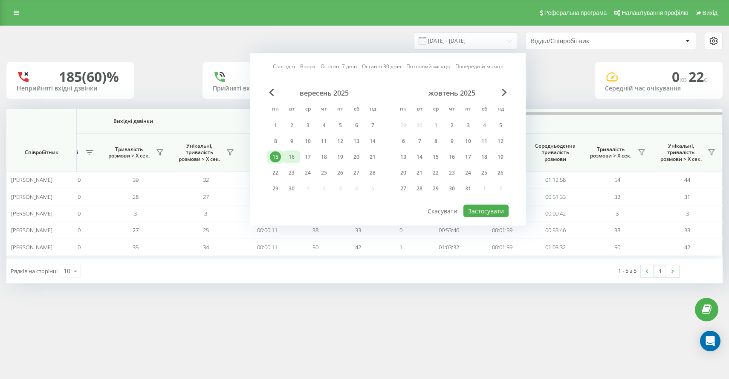
click at [290, 154] on div "16" at bounding box center [291, 156] width 11 height 11
click at [477, 211] on button "Застосувати" at bounding box center [486, 211] width 45 height 12
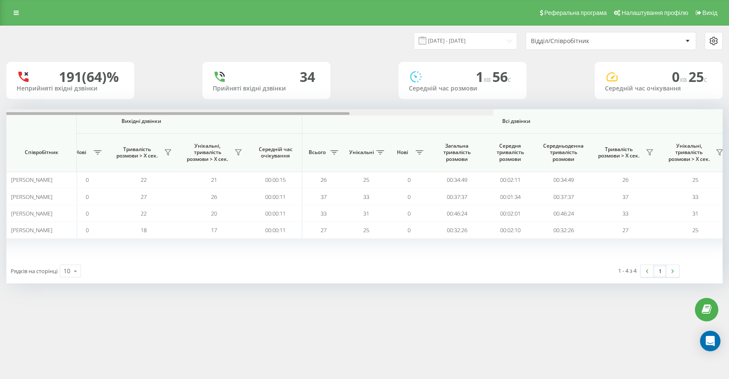
scroll to position [0, 473]
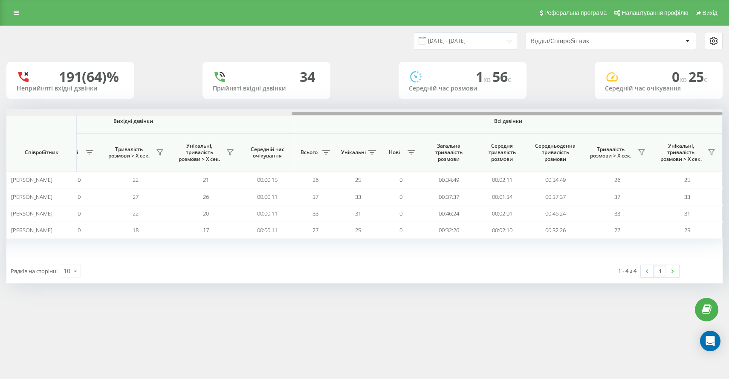
drag, startPoint x: 363, startPoint y: 114, endPoint x: 644, endPoint y: 110, distance: 281.5
click at [644, 110] on div at bounding box center [364, 112] width 717 height 6
click at [448, 44] on input "[DATE] - [DATE]" at bounding box center [465, 40] width 103 height 17
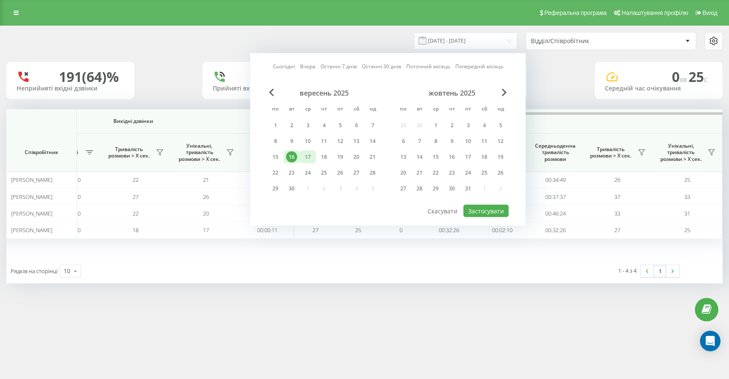
click at [305, 159] on div "17" at bounding box center [307, 156] width 11 height 11
click at [475, 209] on button "Застосувати" at bounding box center [486, 211] width 45 height 12
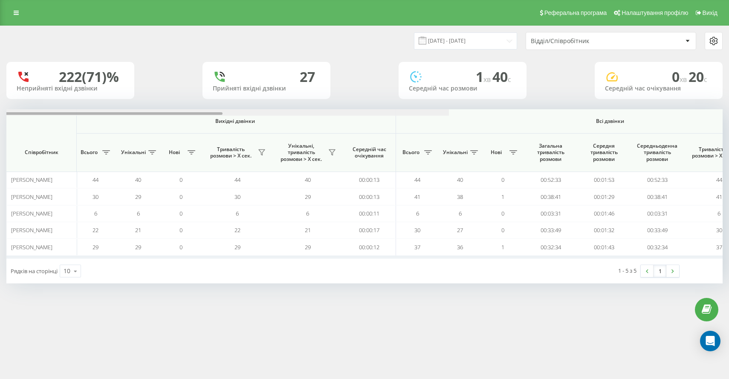
scroll to position [0, 473]
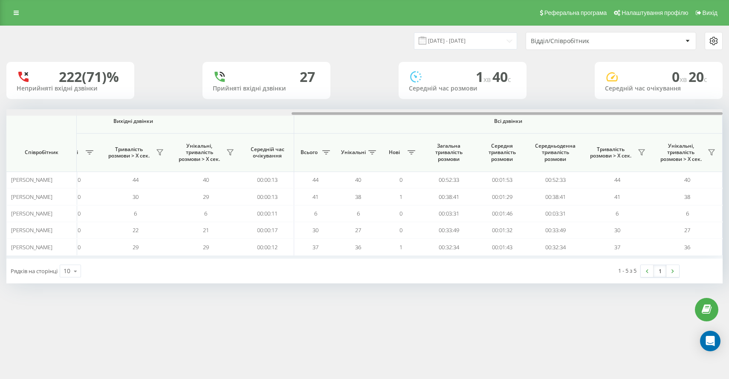
drag, startPoint x: 382, startPoint y: 113, endPoint x: 729, endPoint y: 110, distance: 347.2
click at [729, 110] on div "[DATE] - [DATE] Відділ/Співробітник 222 (71)% Неприйняті вхідні дзвінки 27 Прий…" at bounding box center [364, 163] width 729 height 275
click at [447, 43] on input "[DATE] - [DATE]" at bounding box center [465, 40] width 103 height 17
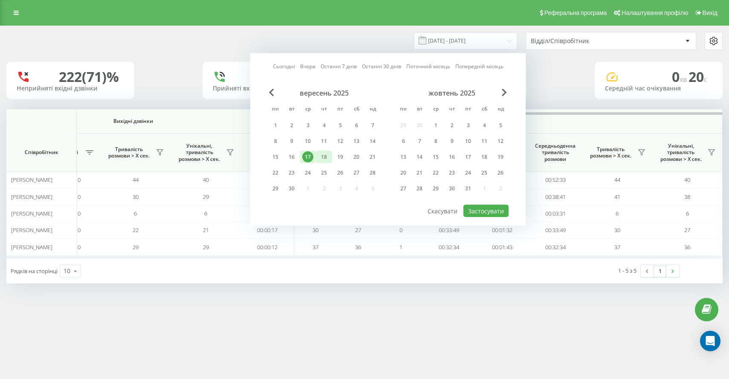
click at [324, 157] on div "18" at bounding box center [324, 156] width 11 height 11
click at [483, 212] on button "Застосувати" at bounding box center [486, 211] width 45 height 12
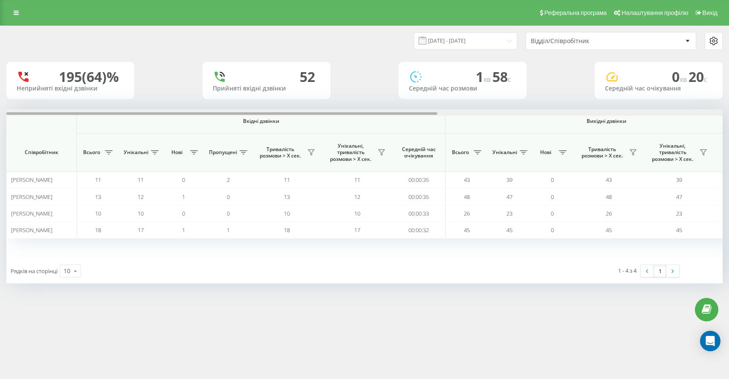
scroll to position [0, 473]
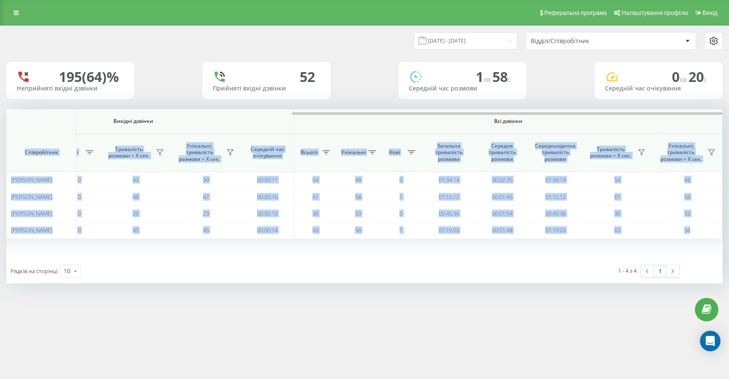
drag, startPoint x: 284, startPoint y: 115, endPoint x: 562, endPoint y: 121, distance: 277.3
click at [562, 121] on div "Вхідні дзвінки Вихідні дзвінки Всі дзвінки Співробітник Всього Унікальні Нові П…" at bounding box center [364, 183] width 717 height 149
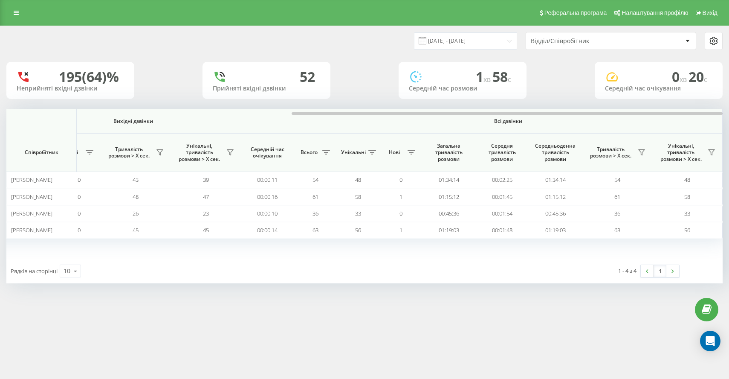
click at [380, 296] on div "[DATE] - [DATE] Відділ/Співробітник 195 (64)% Неприйняті вхідні дзвінки [GEOGRA…" at bounding box center [364, 163] width 729 height 275
click at [459, 37] on input "[DATE] - [DATE]" at bounding box center [465, 40] width 103 height 17
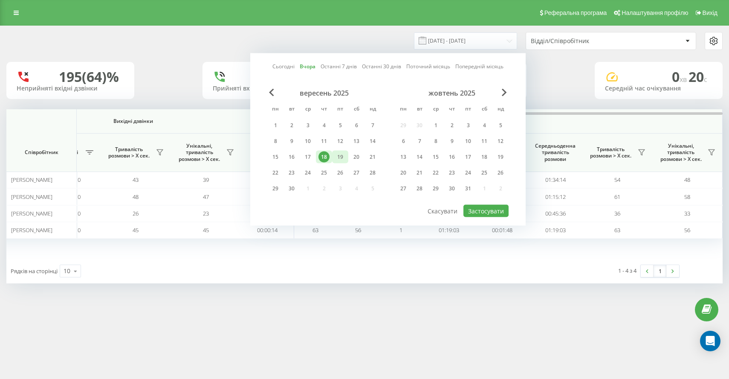
click at [338, 157] on div "19" at bounding box center [340, 156] width 11 height 11
click at [476, 208] on button "Застосувати" at bounding box center [486, 211] width 45 height 12
type input "[DATE] - [DATE]"
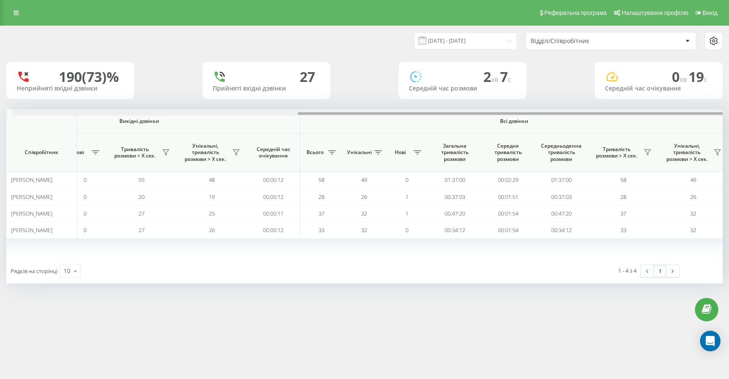
scroll to position [0, 473]
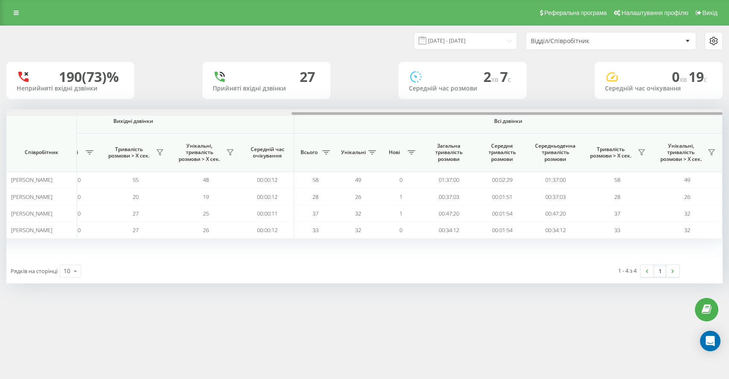
drag, startPoint x: 346, startPoint y: 113, endPoint x: 684, endPoint y: 115, distance: 338.2
click at [684, 115] on div at bounding box center [364, 112] width 717 height 6
